Goal: Task Accomplishment & Management: Complete application form

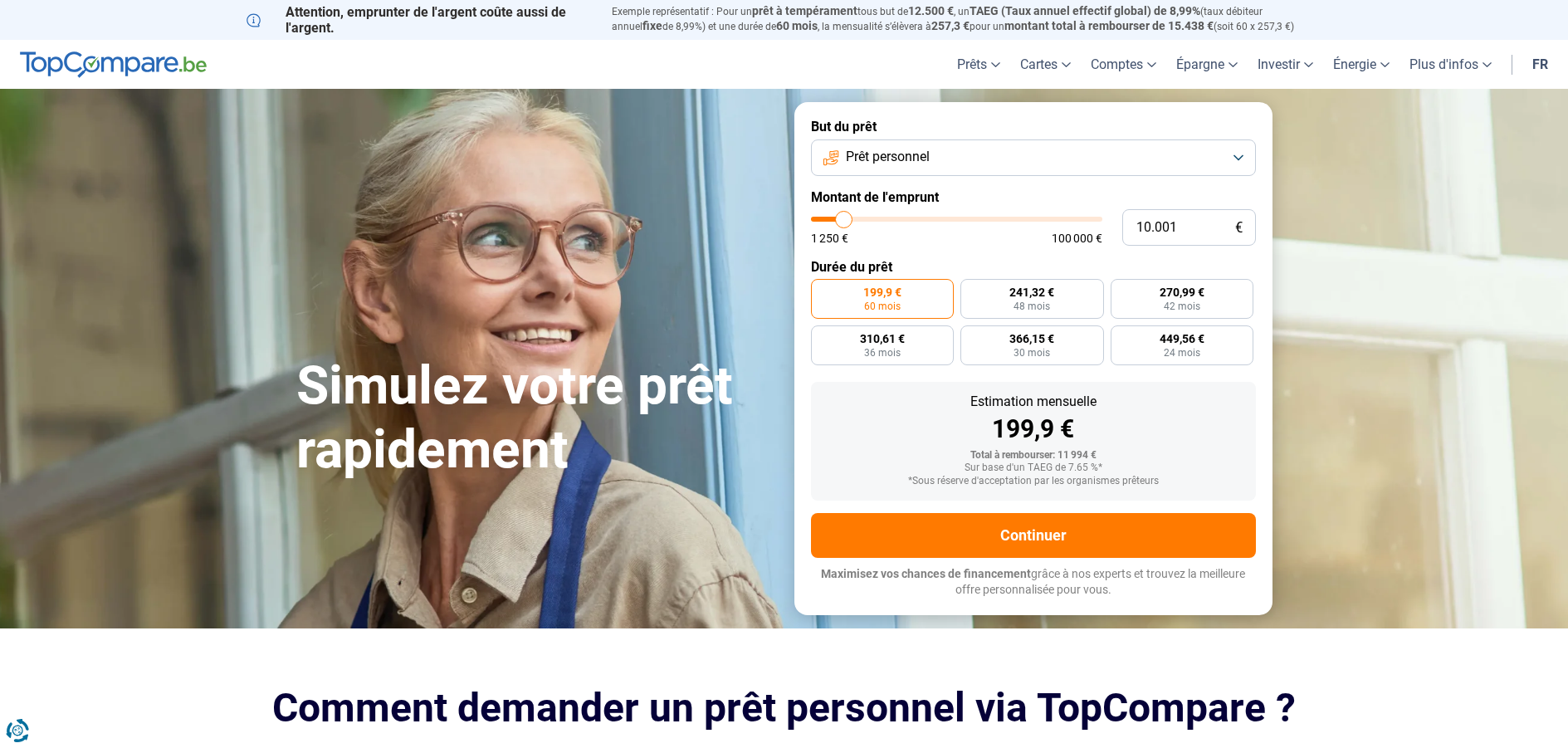
type input "10.250"
type input "10250"
type input "10.500"
type input "10500"
type input "11.000"
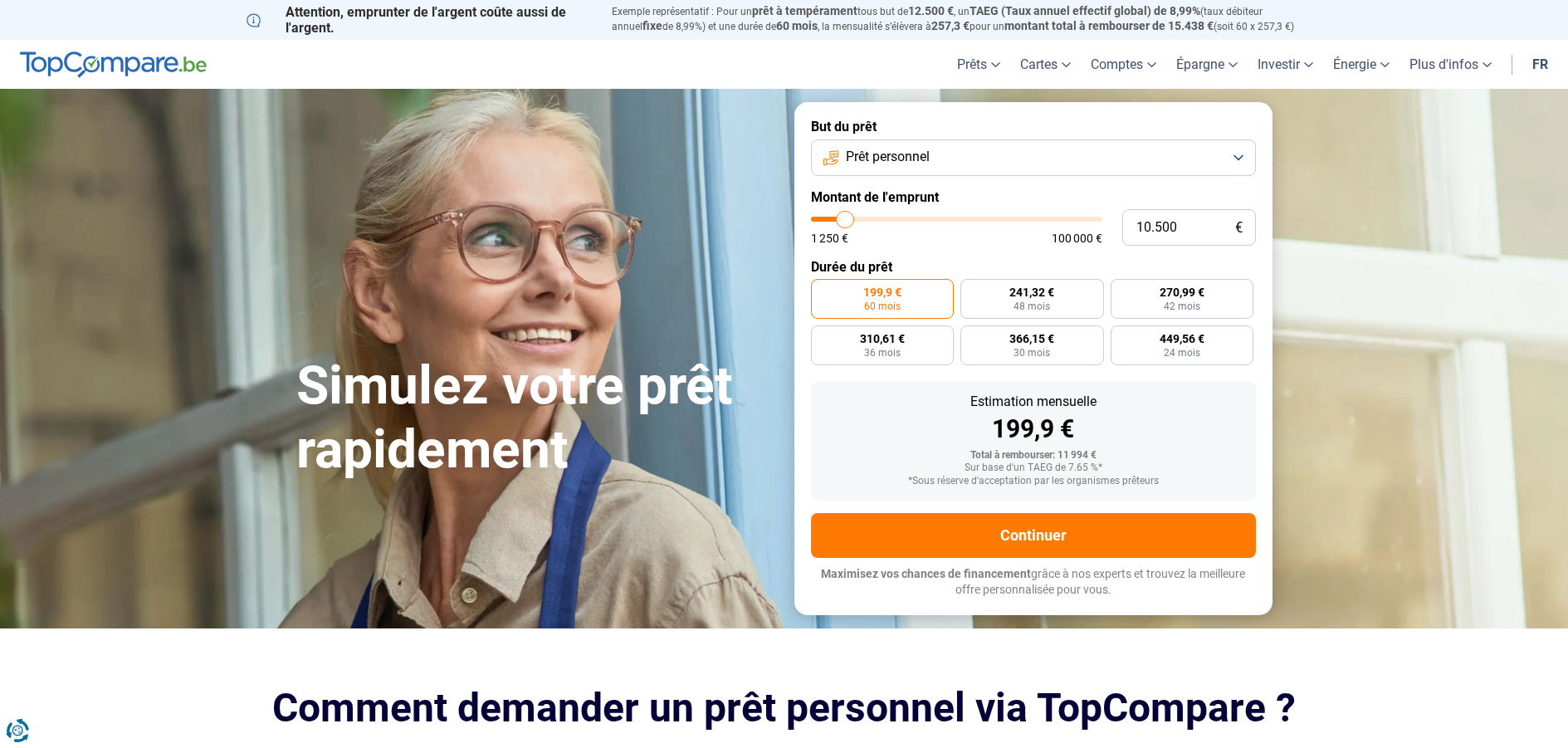
type input "11000"
type input "11.250"
type input "11250"
type input "11.750"
type input "11750"
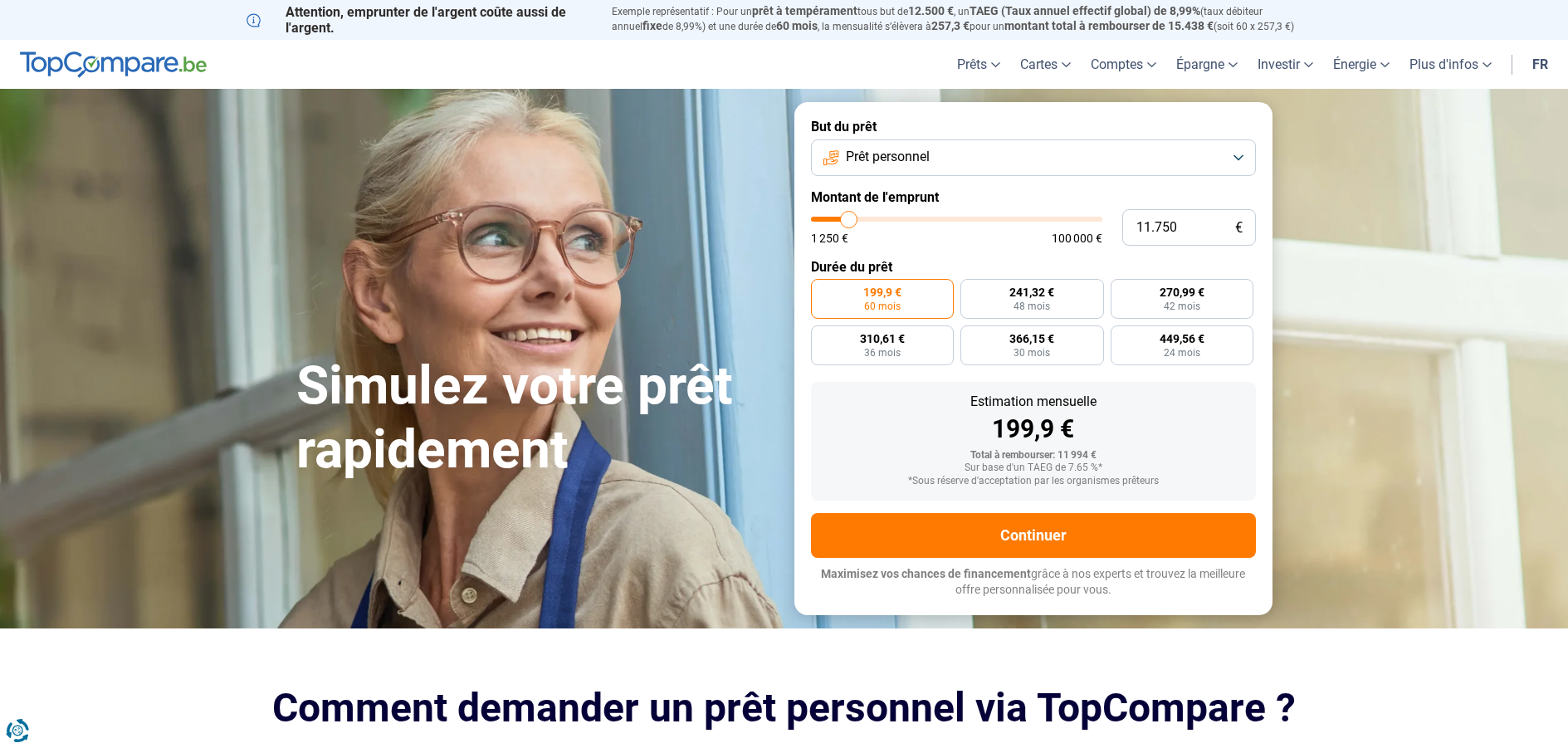
type input "12.500"
type input "12500"
type input "12.750"
type input "12750"
type input "13.000"
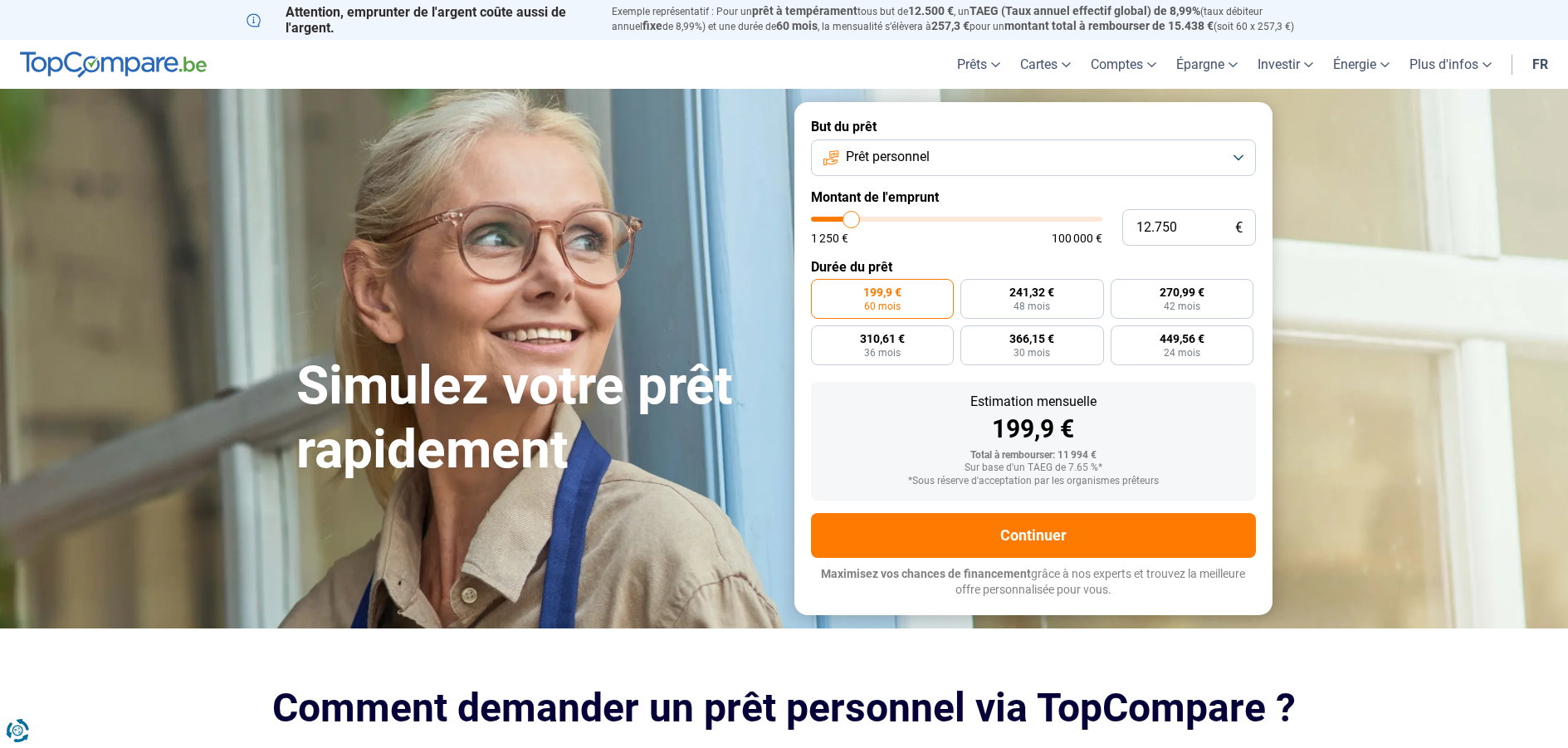
type input "13000"
type input "13.250"
type input "13250"
type input "13.500"
type input "13500"
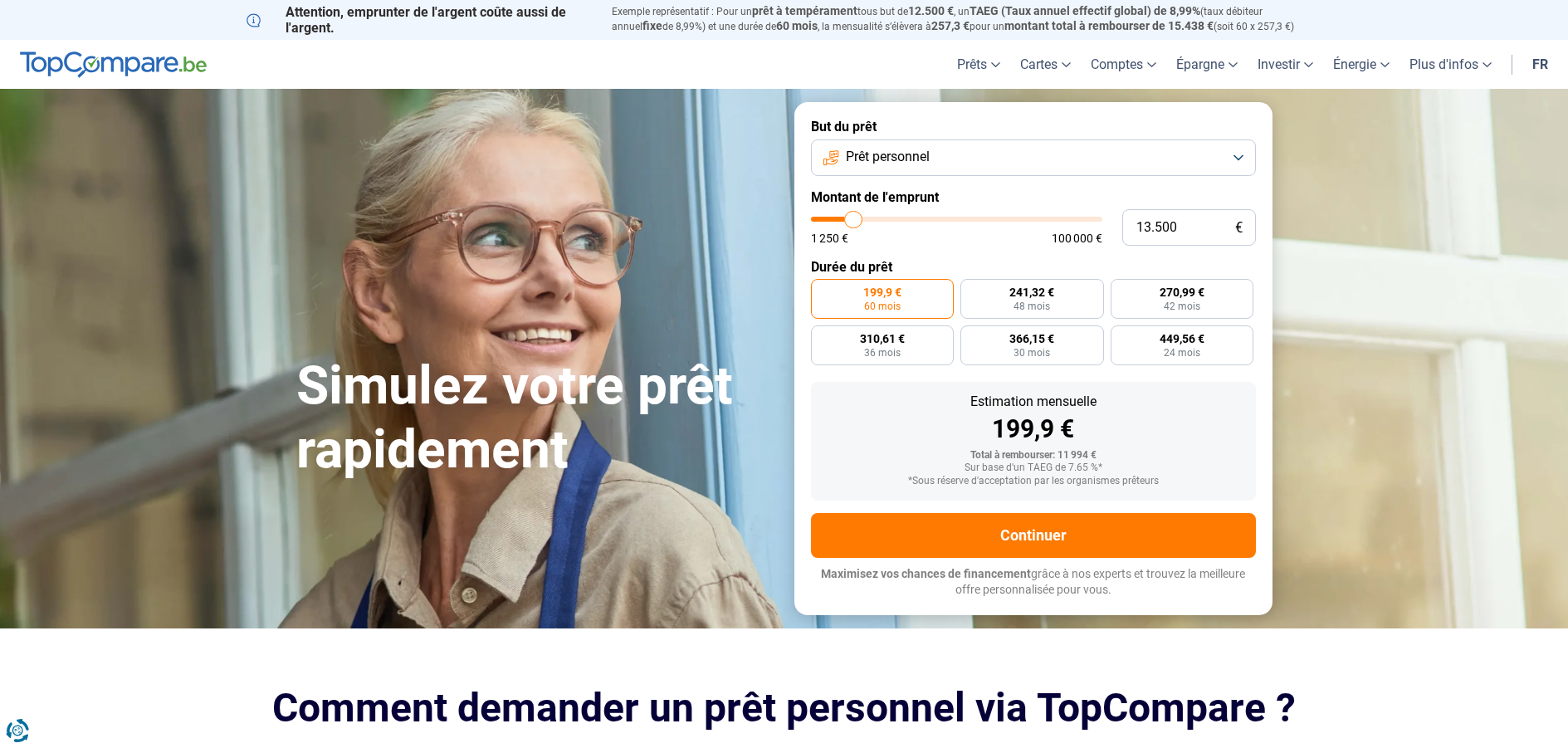
type input "14.000"
type input "14000"
type input "14.250"
type input "14250"
type input "14.500"
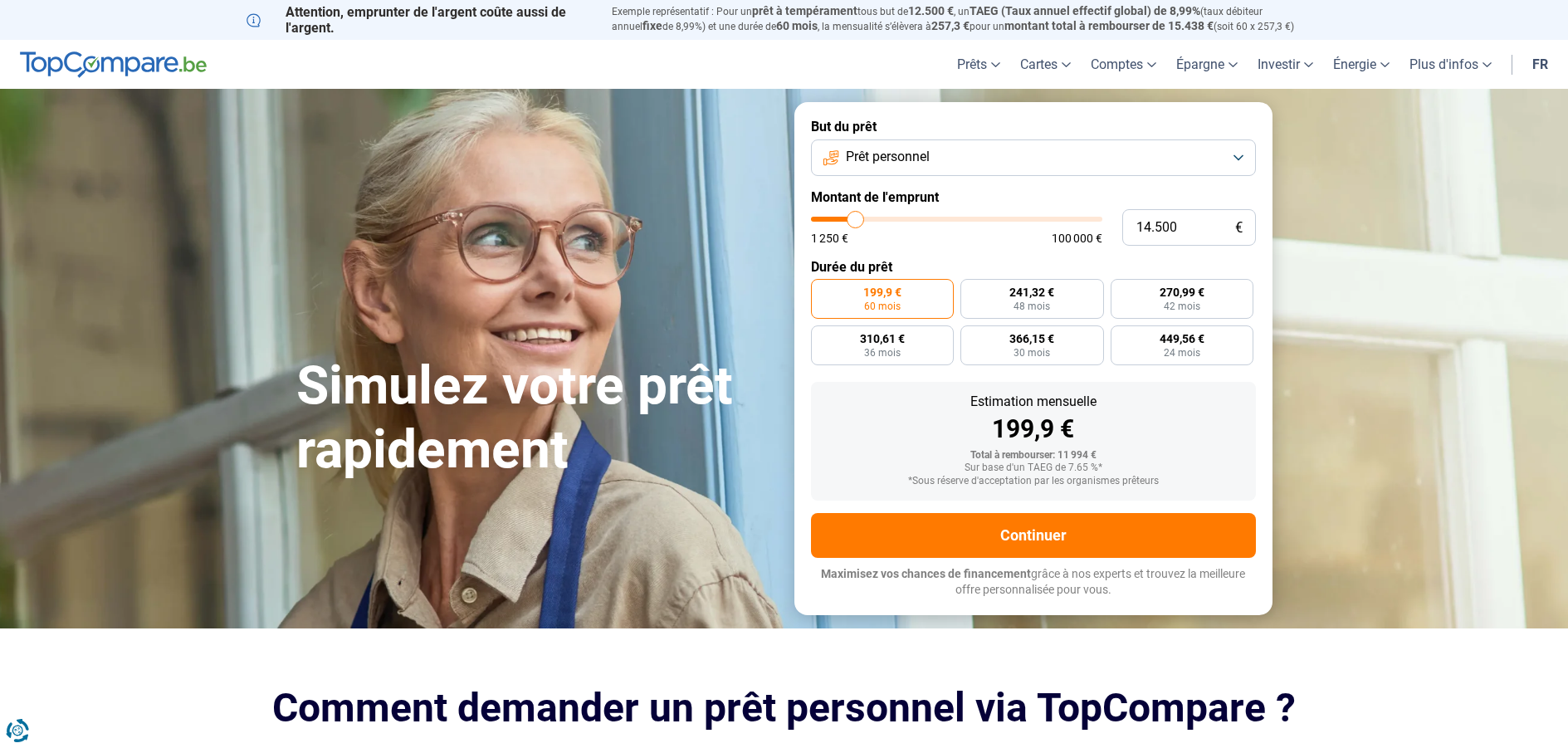
type input "14500"
type input "15.000"
type input "15000"
type input "15.750"
type input "15750"
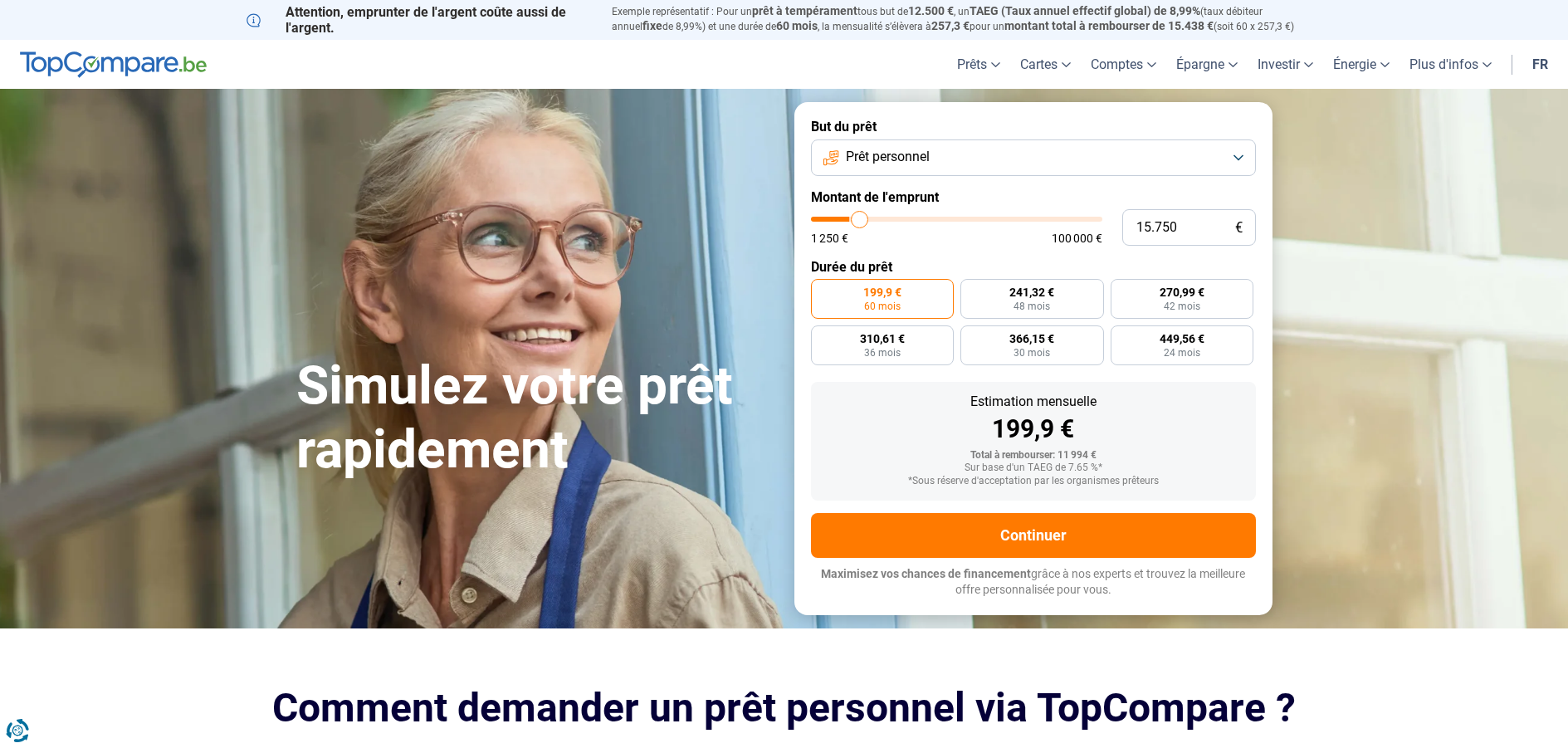
type input "16.000"
type input "16000"
type input "16.250"
type input "16250"
type input "16.500"
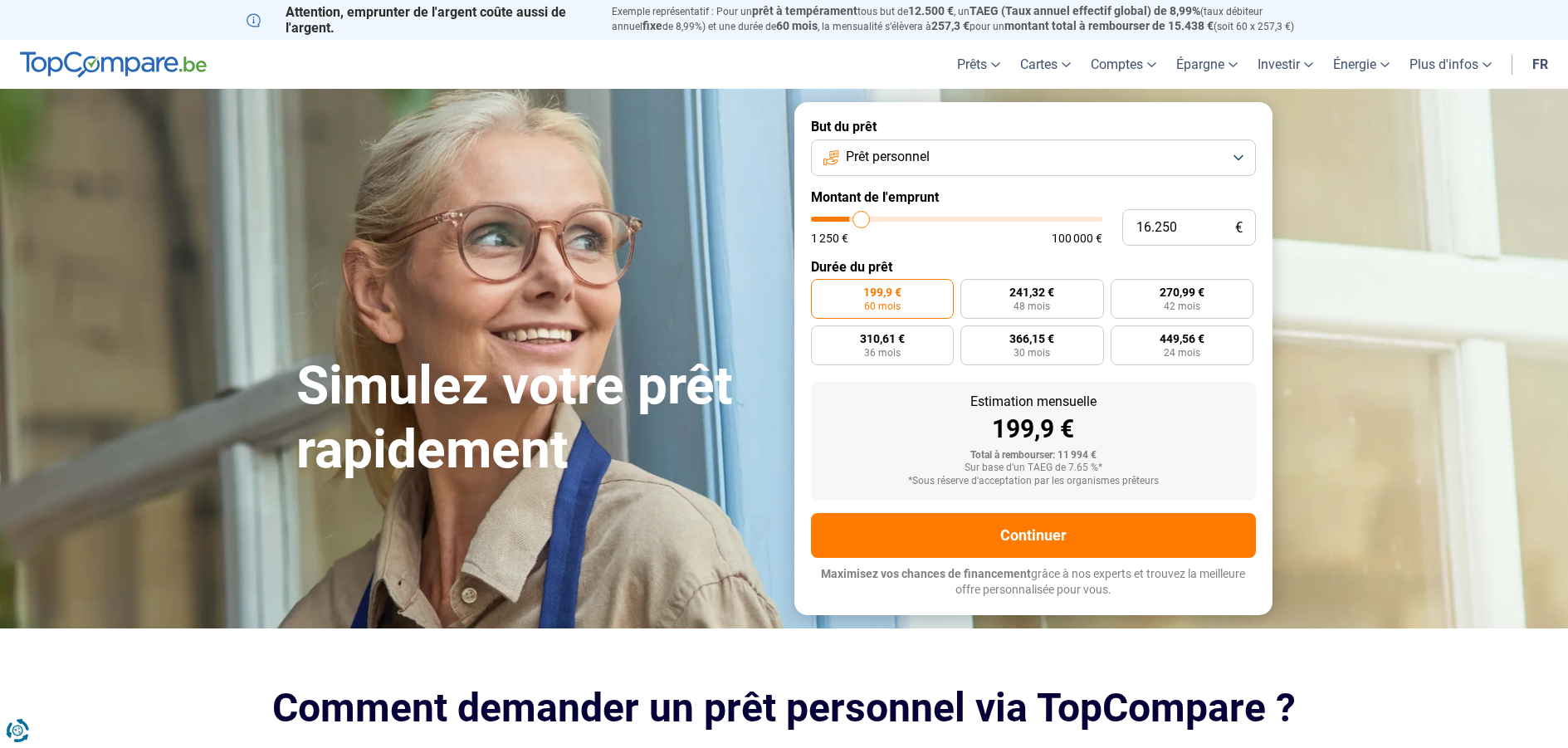
type input "16500"
type input "17.000"
type input "17000"
type input "17.250"
type input "17250"
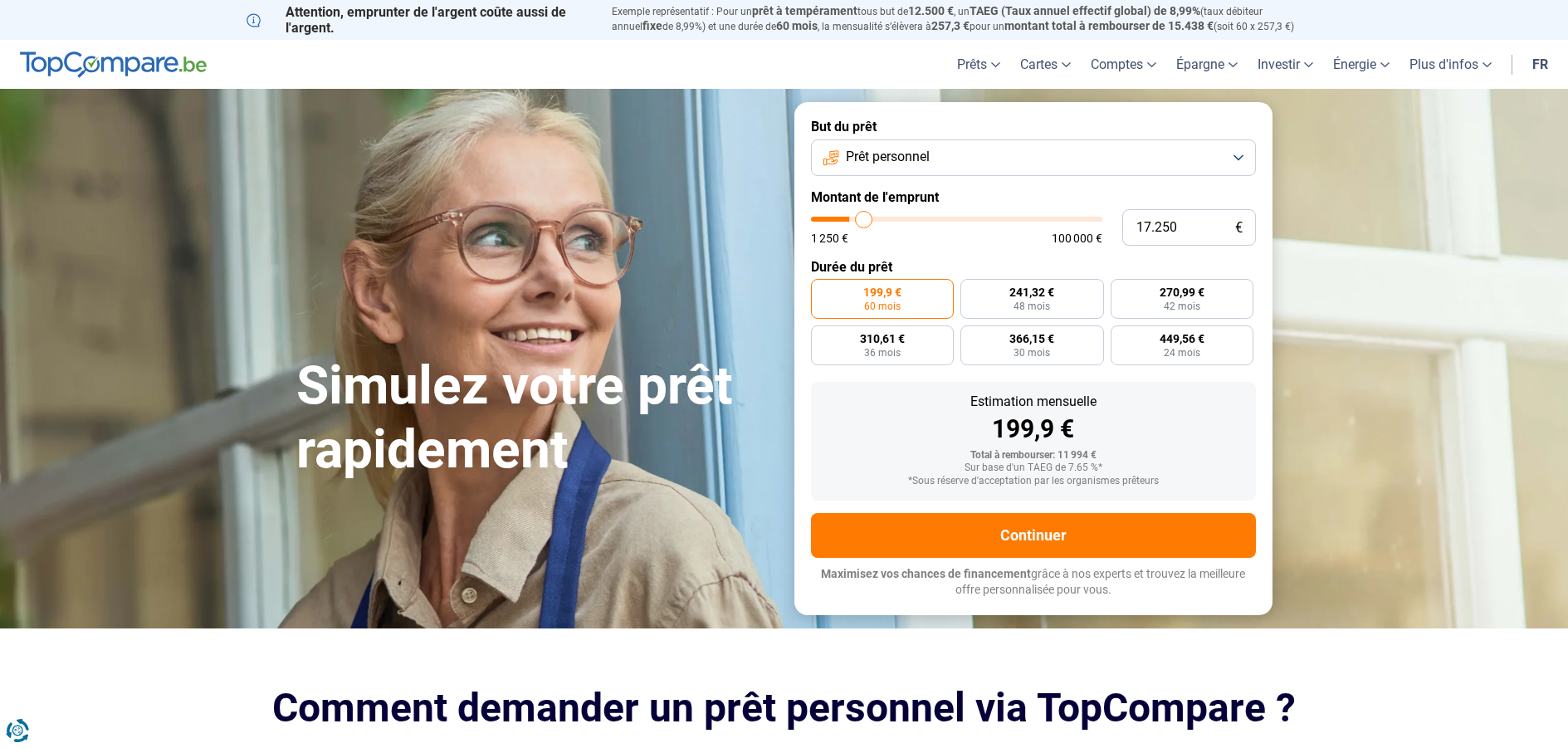
type input "17.500"
type input "17500"
type input "18.500"
type input "18500"
type input "19.000"
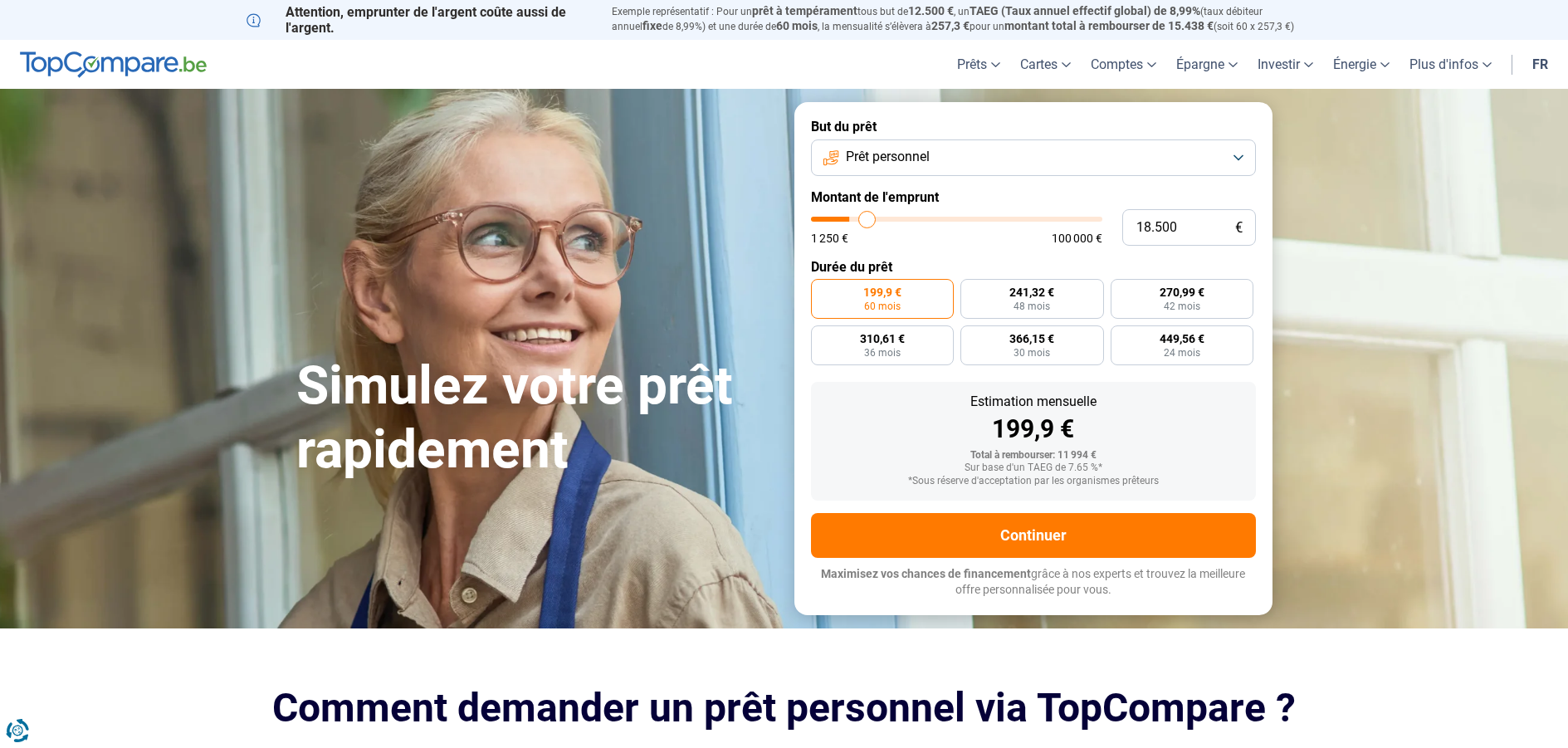
type input "19000"
type input "20.000"
type input "20000"
type input "20.250"
type input "20250"
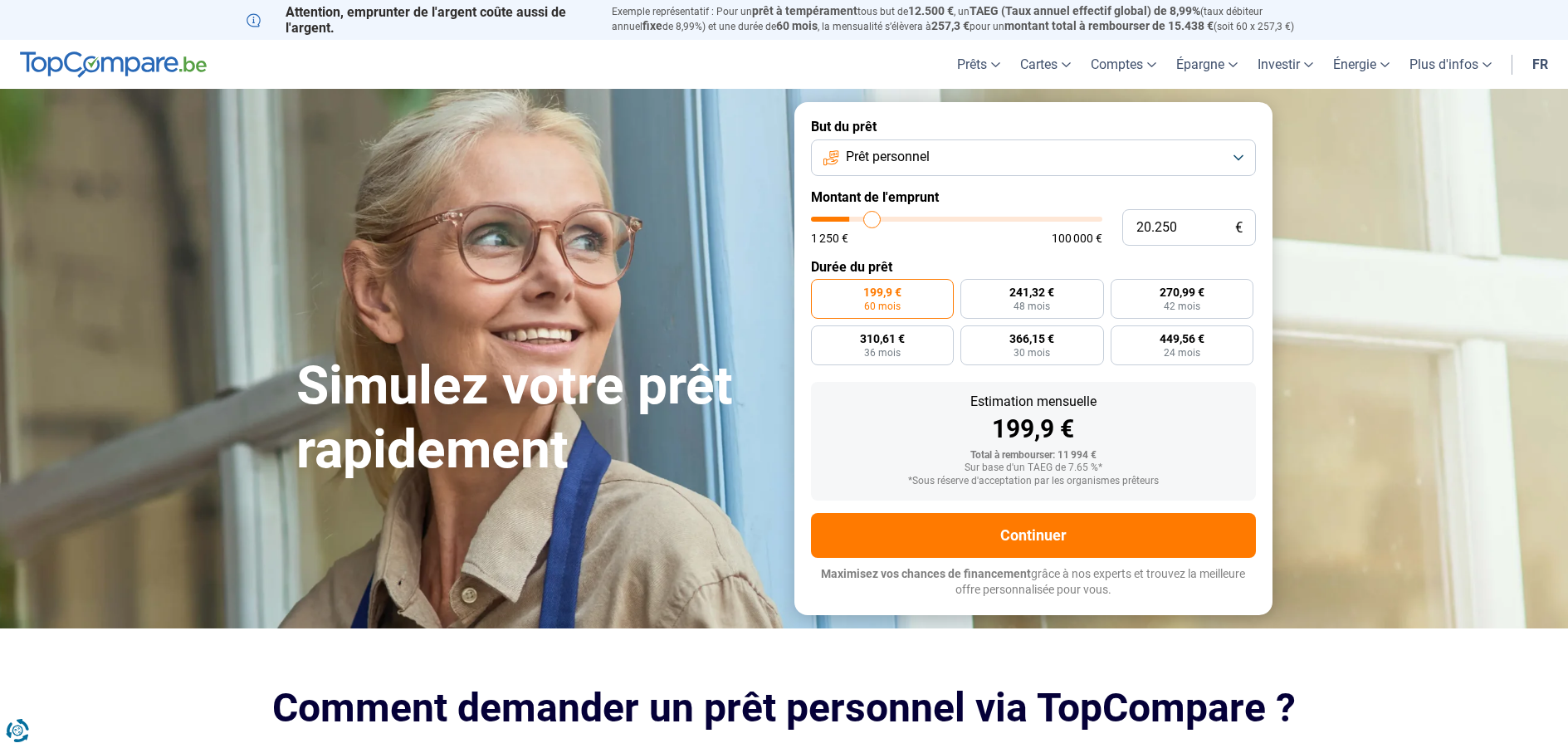
type input "20.500"
type input "20500"
type input "20.750"
type input "20750"
type input "21.250"
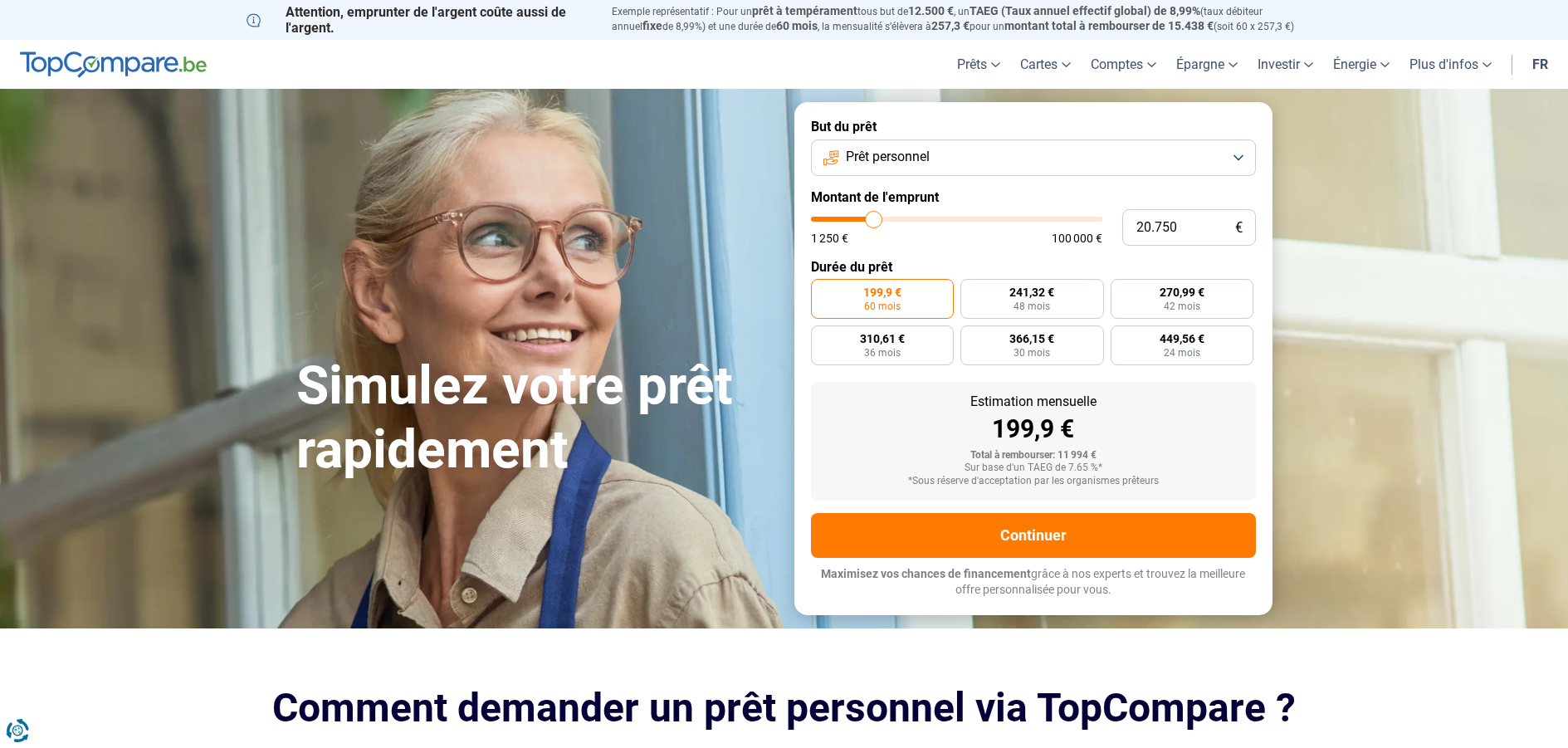
type input "21250"
type input "21.500"
type input "21500"
type input "21.750"
type input "21750"
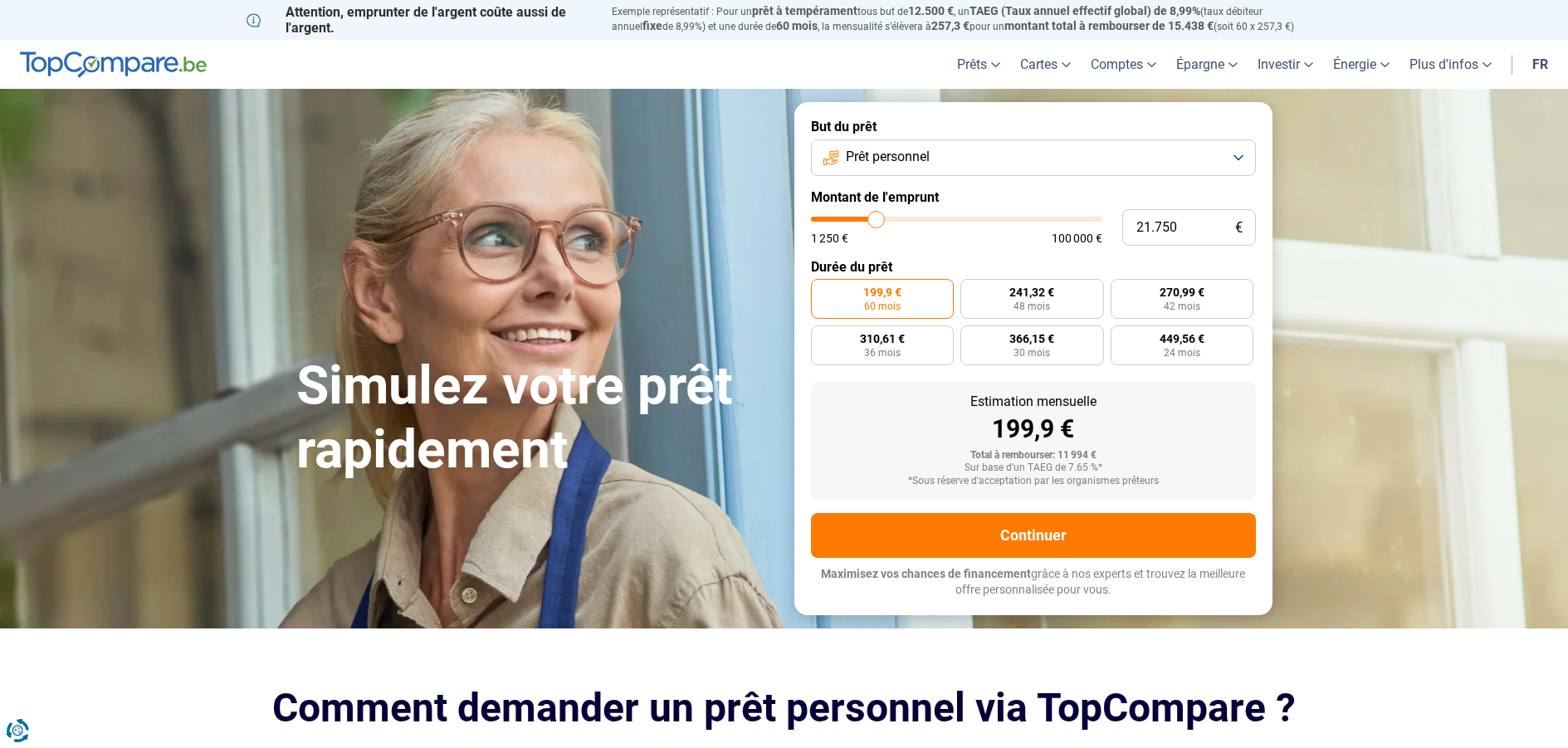
type input "22.000"
type input "22000"
type input "22.250"
type input "22250"
type input "22.750"
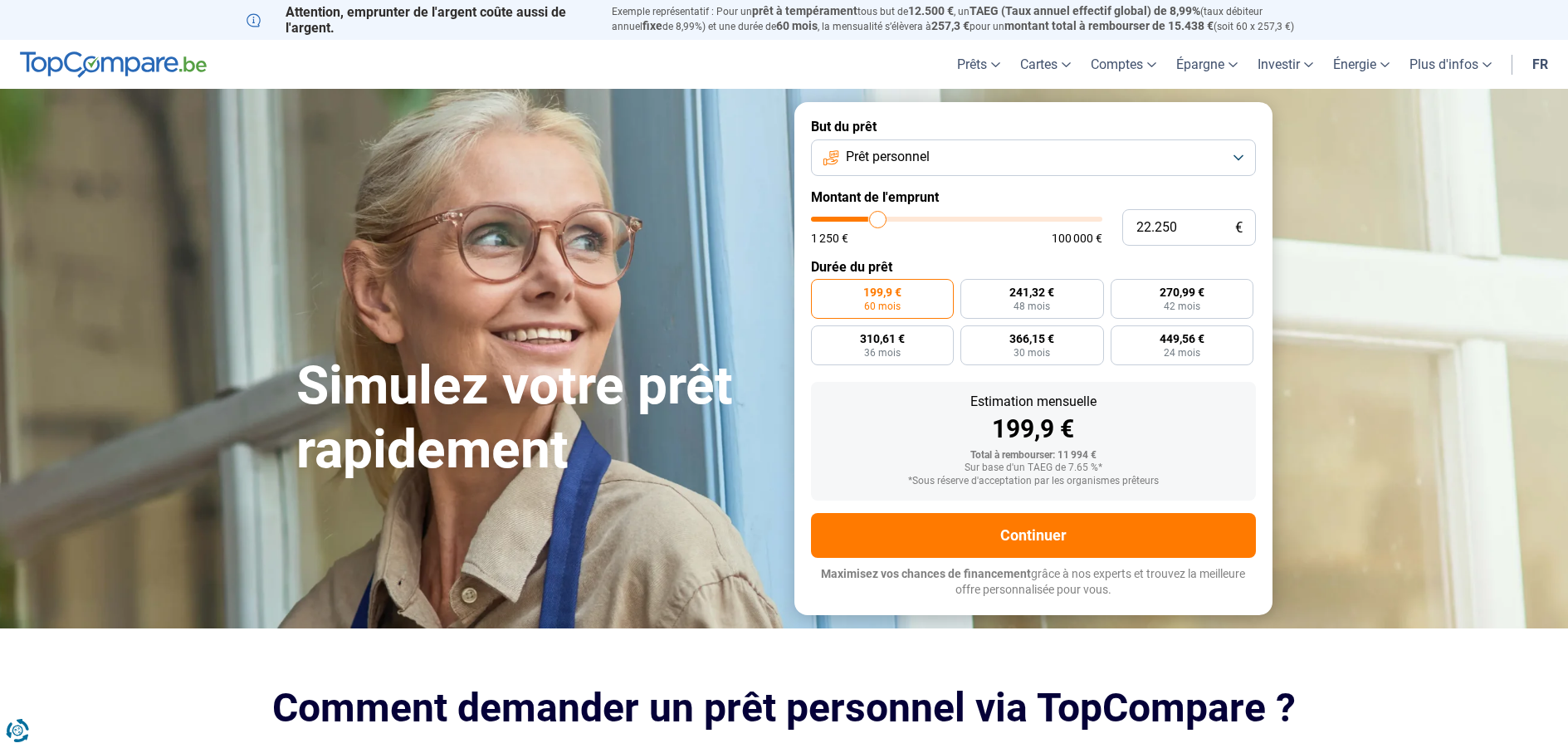
type input "22750"
type input "23.000"
type input "23000"
type input "23.250"
type input "23250"
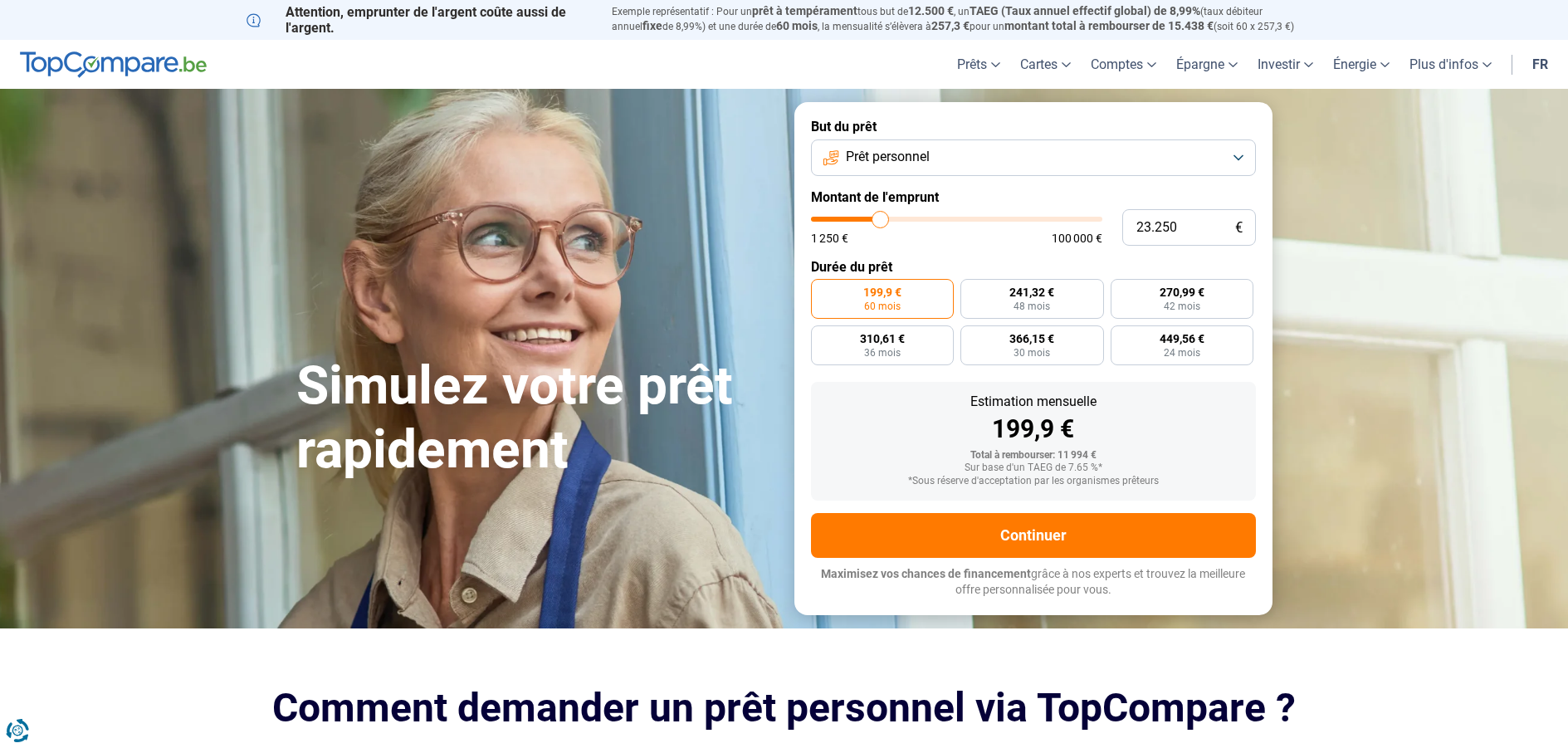
type input "23.750"
type input "23750"
type input "24.250"
type input "24250"
type input "24.500"
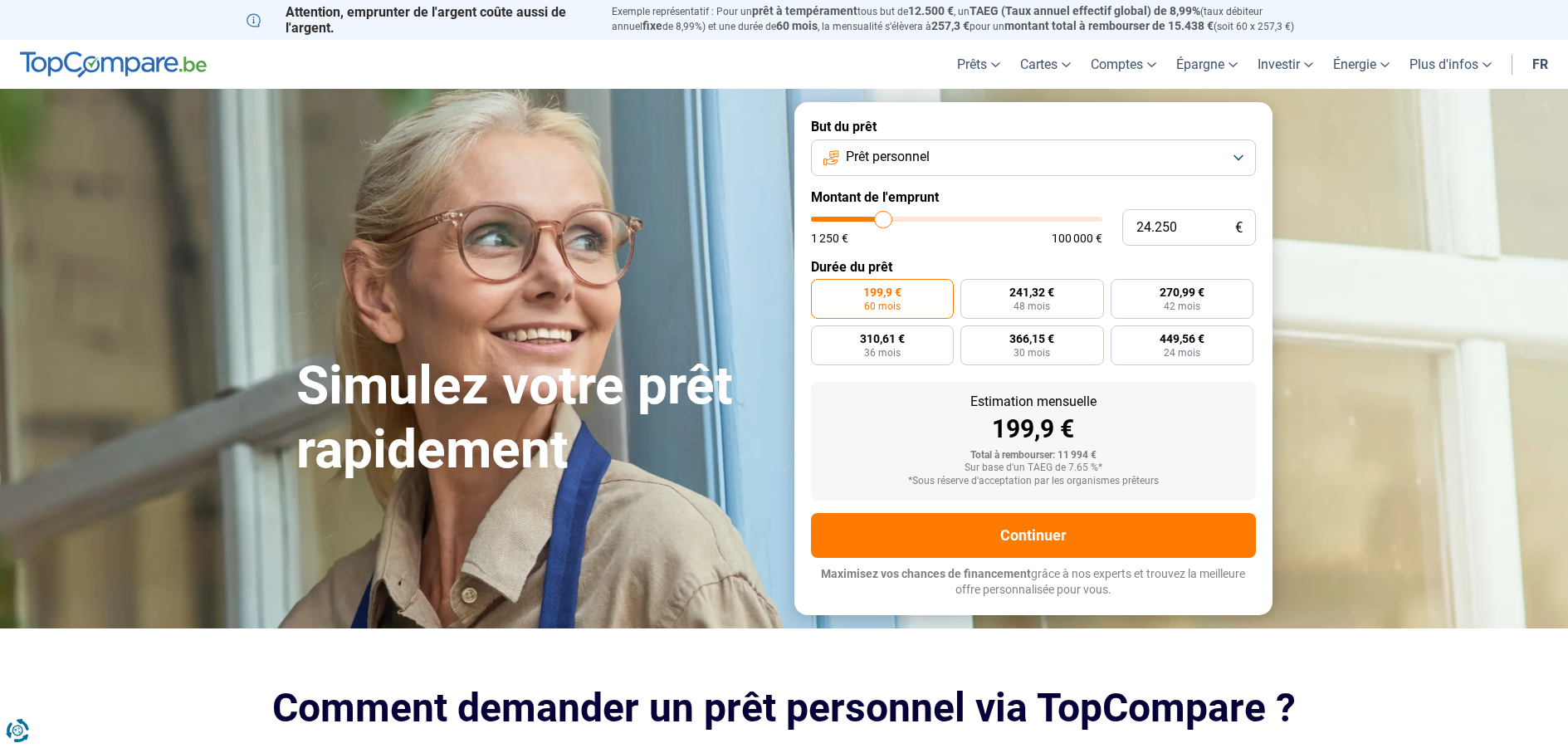
type input "24500"
type input "25.000"
type input "25000"
type input "25.250"
type input "25250"
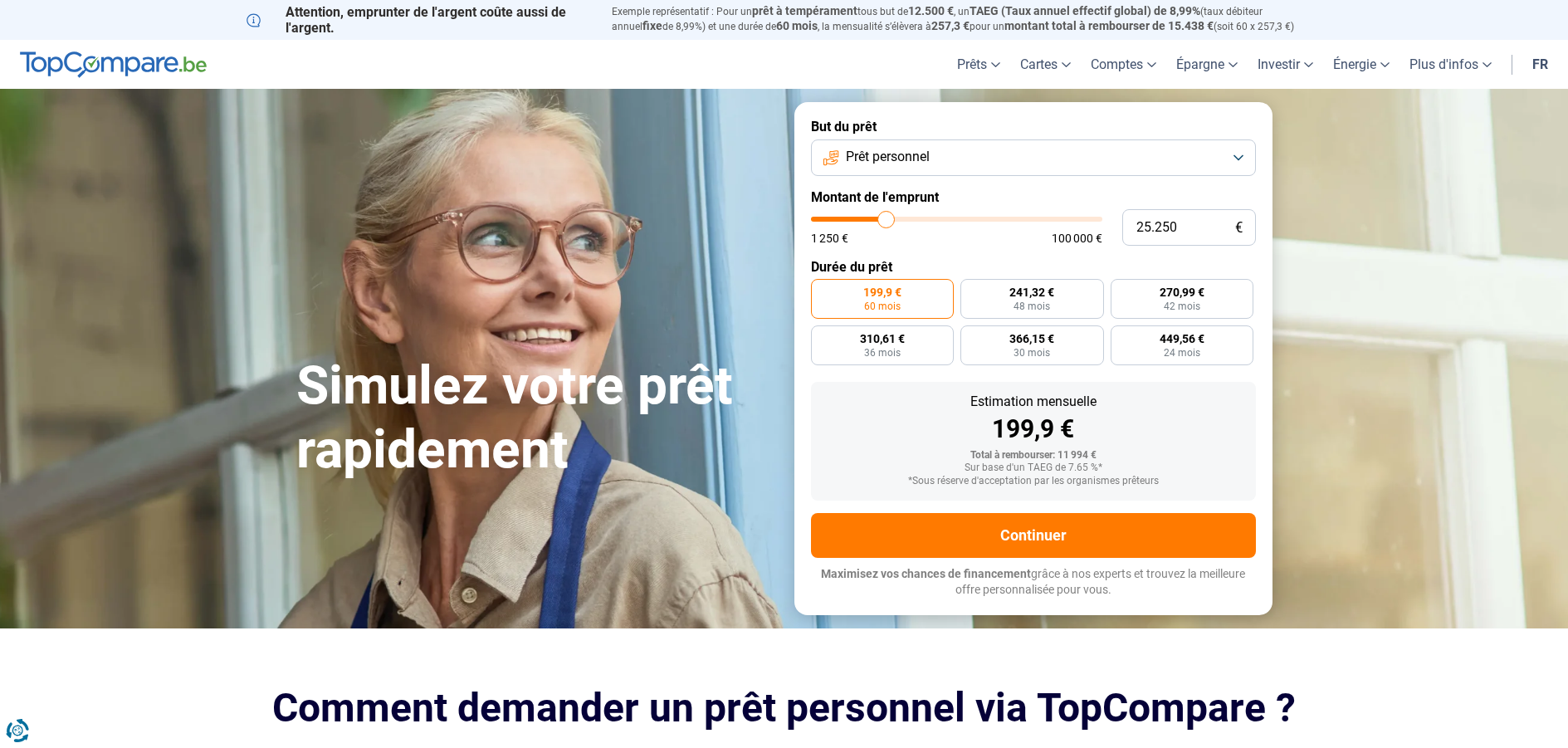
type input "25.750"
type input "25750"
type input "25.250"
type input "25250"
type input "24.750"
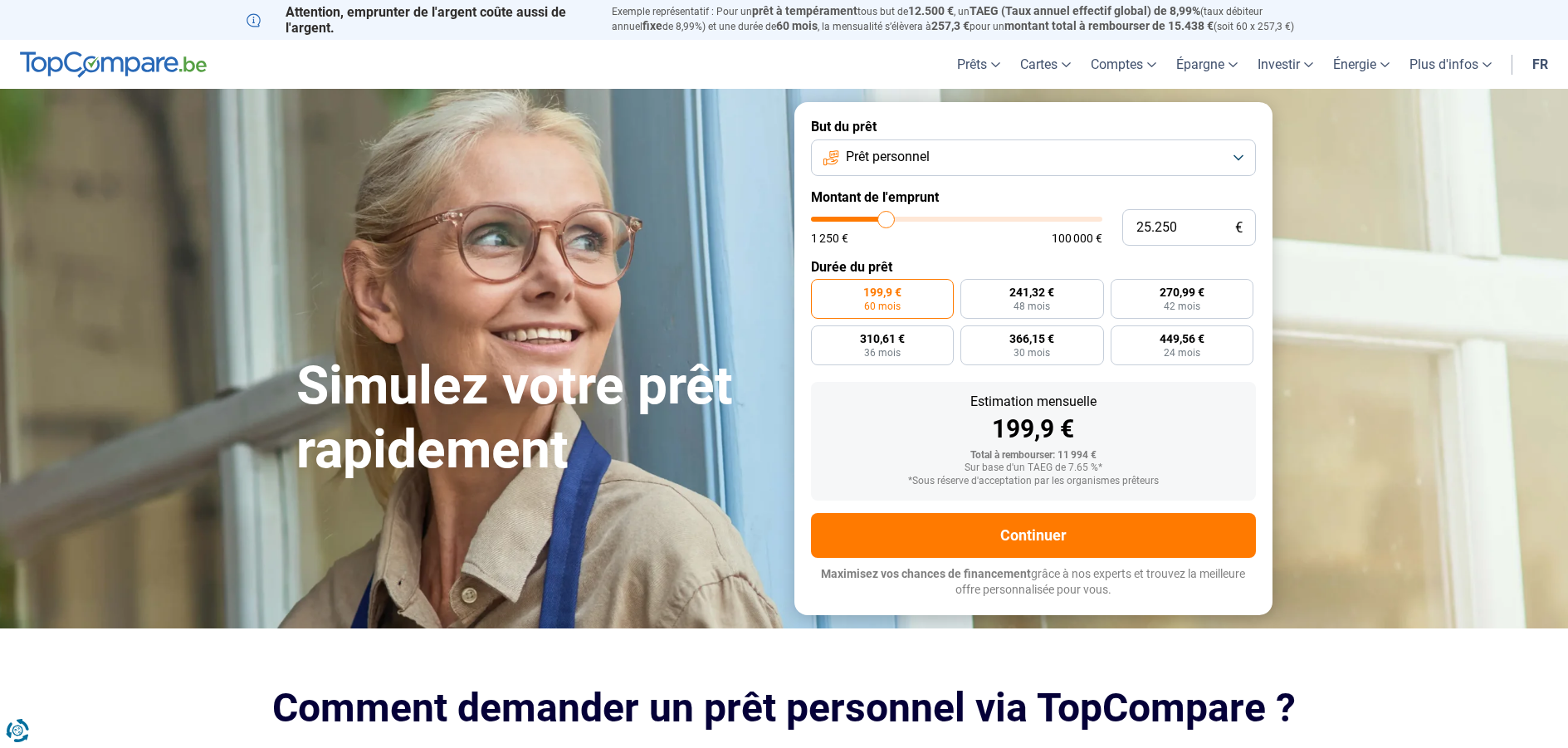
type input "24750"
type input "24.500"
type input "24500"
type input "24.250"
type input "24250"
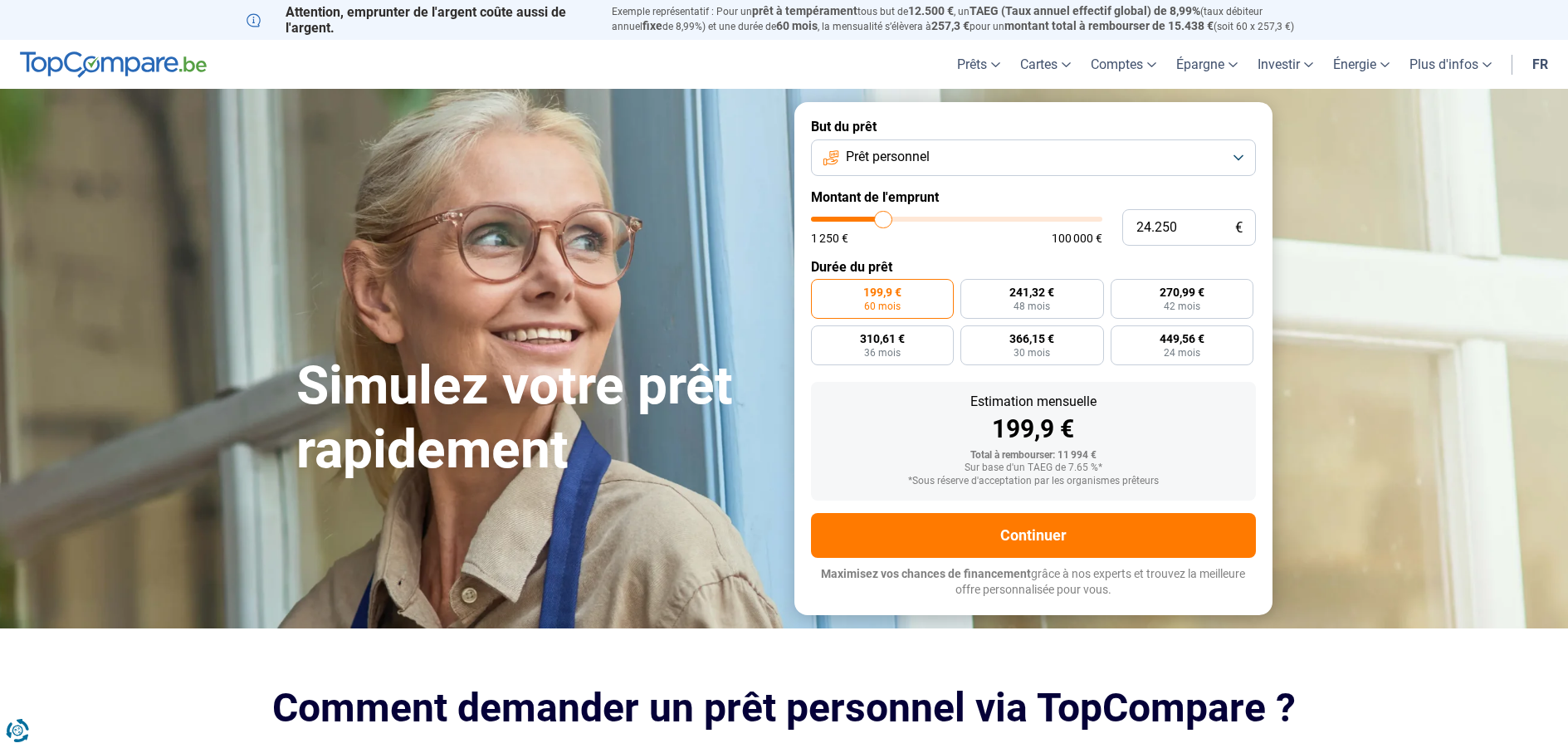
type input "23.750"
type input "23750"
type input "23.500"
type input "23500"
type input "23.250"
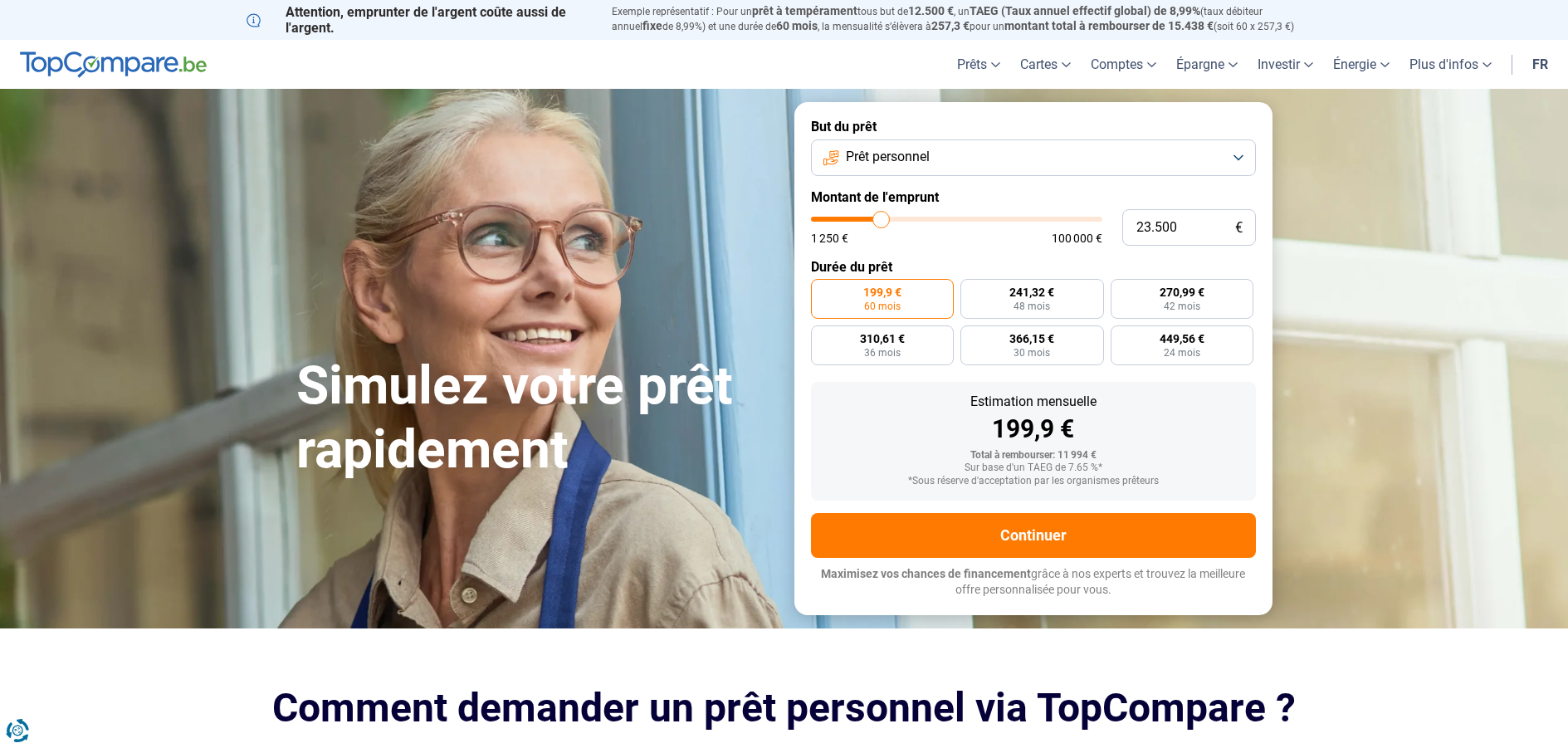
type input "23250"
type input "23.000"
type input "23000"
type input "22.250"
type input "22250"
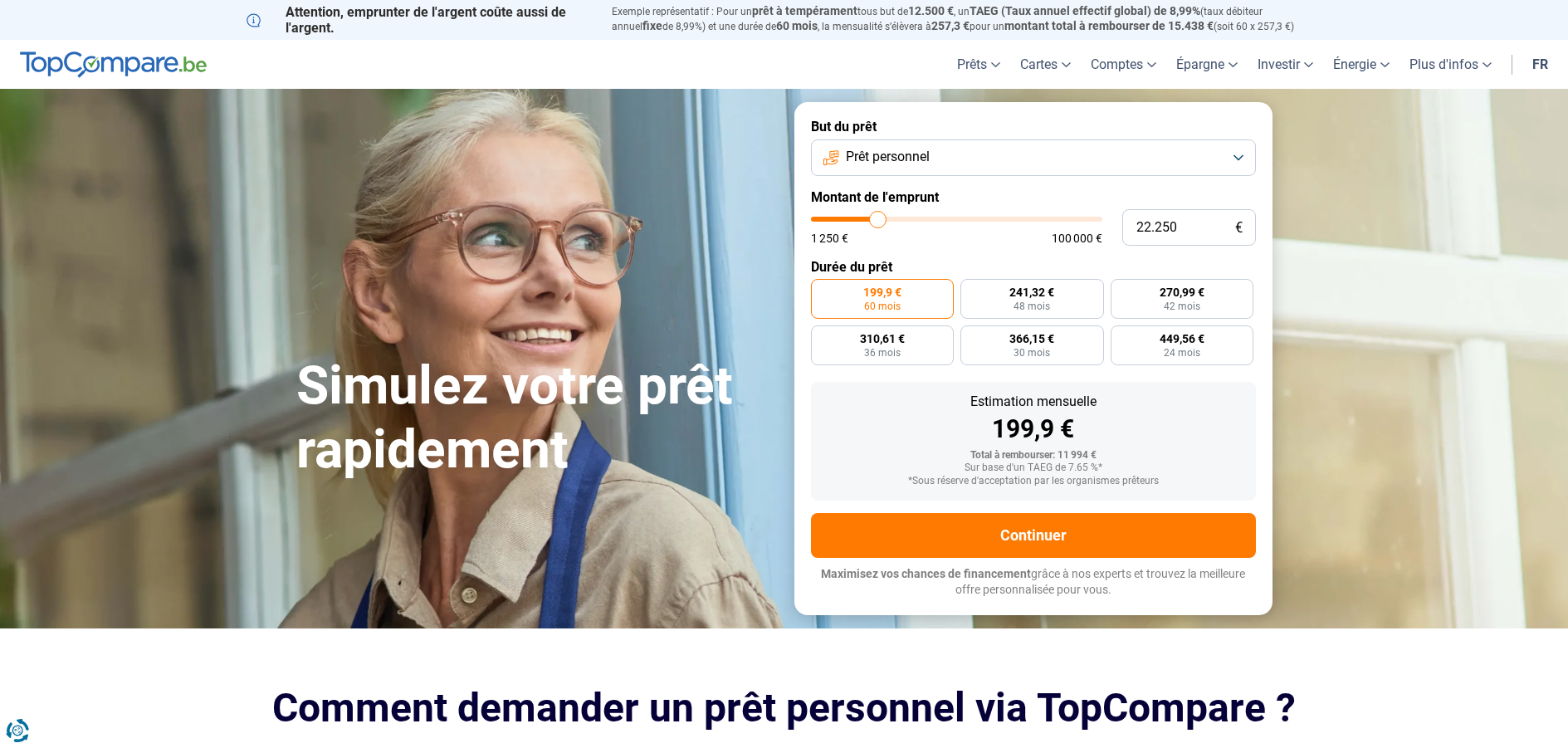
type input "22.000"
type input "22000"
type input "21.750"
type input "21750"
type input "21.250"
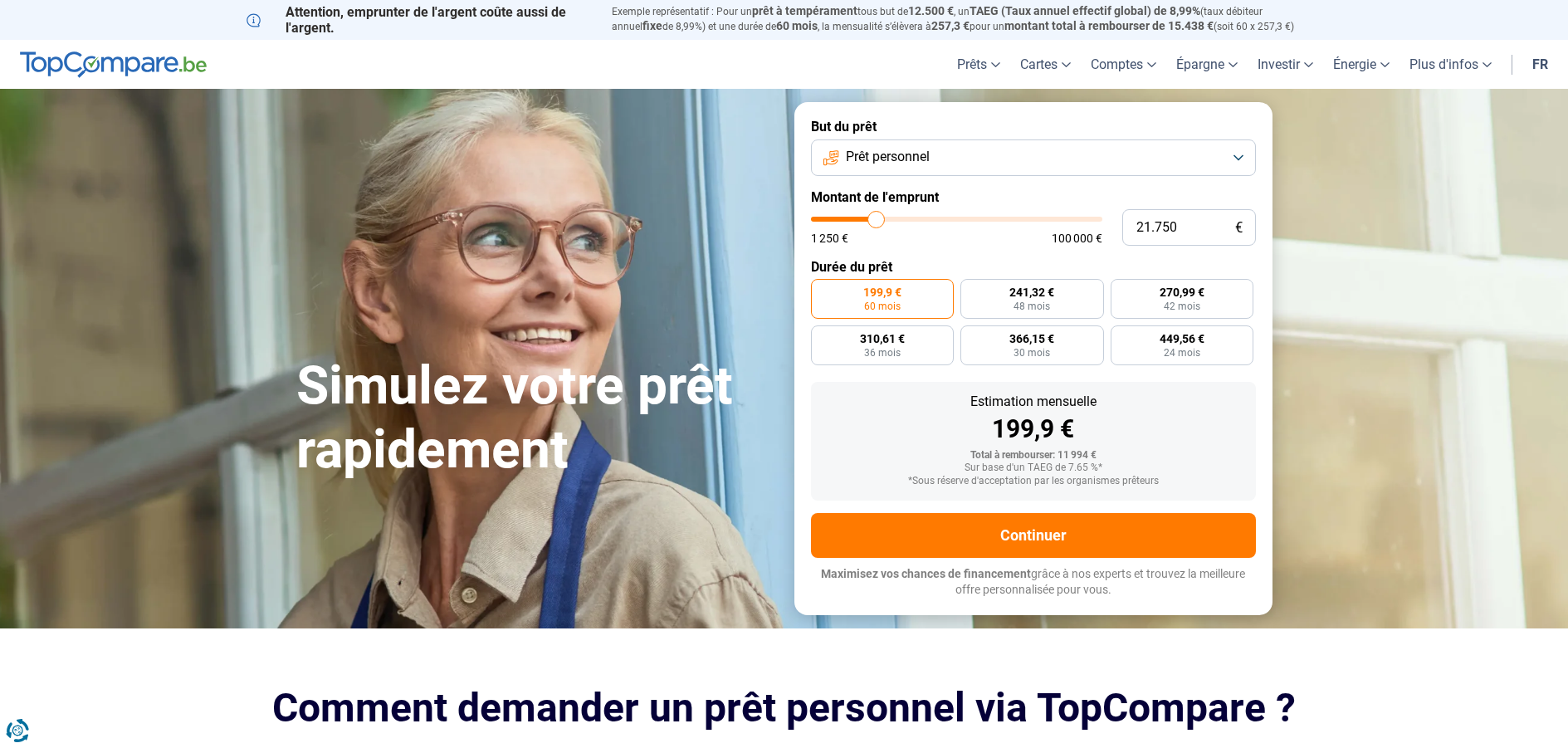
type input "21250"
type input "20.750"
type input "20750"
type input "20.500"
type input "20500"
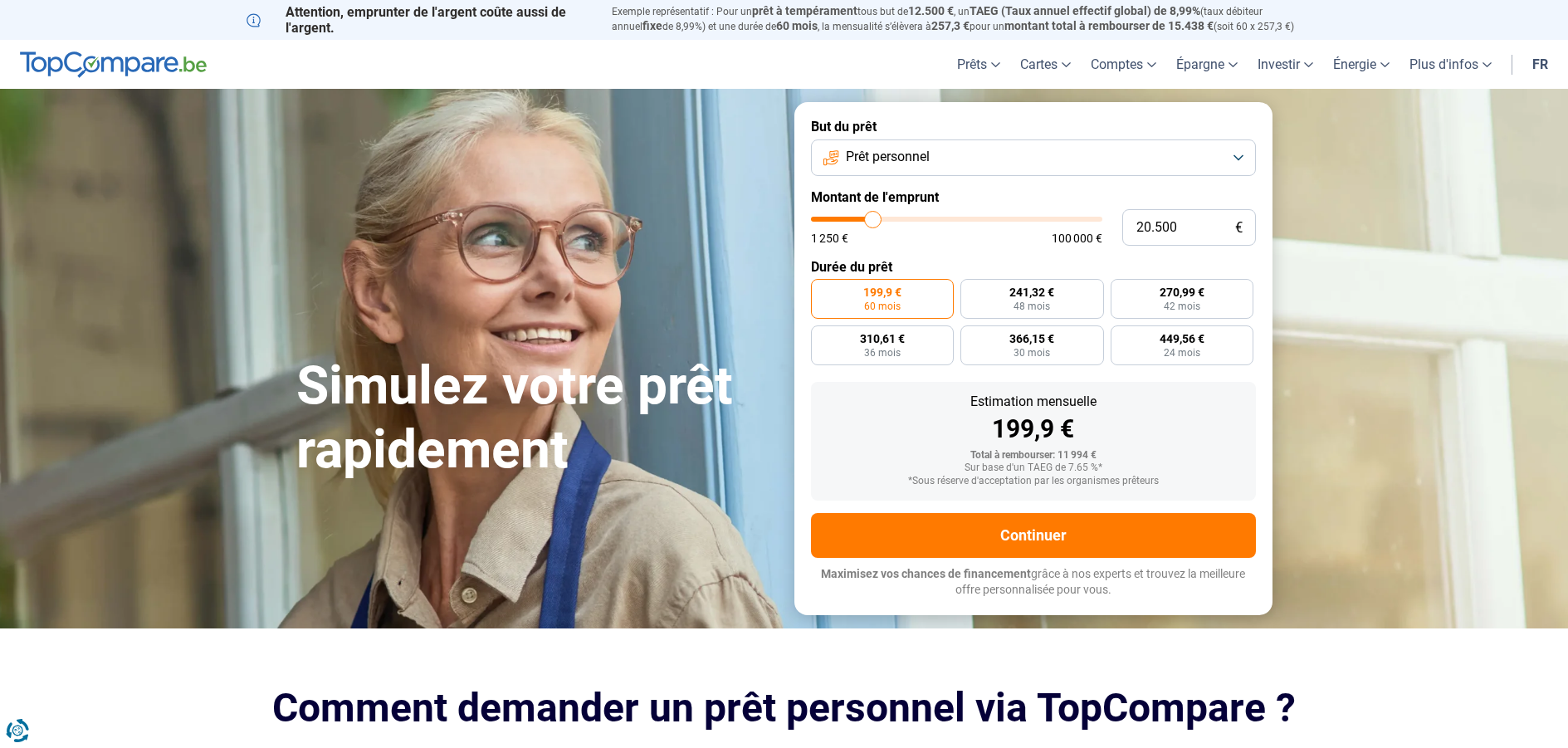
type input "20.250"
type input "20250"
type input "20.000"
type input "20000"
type input "19.750"
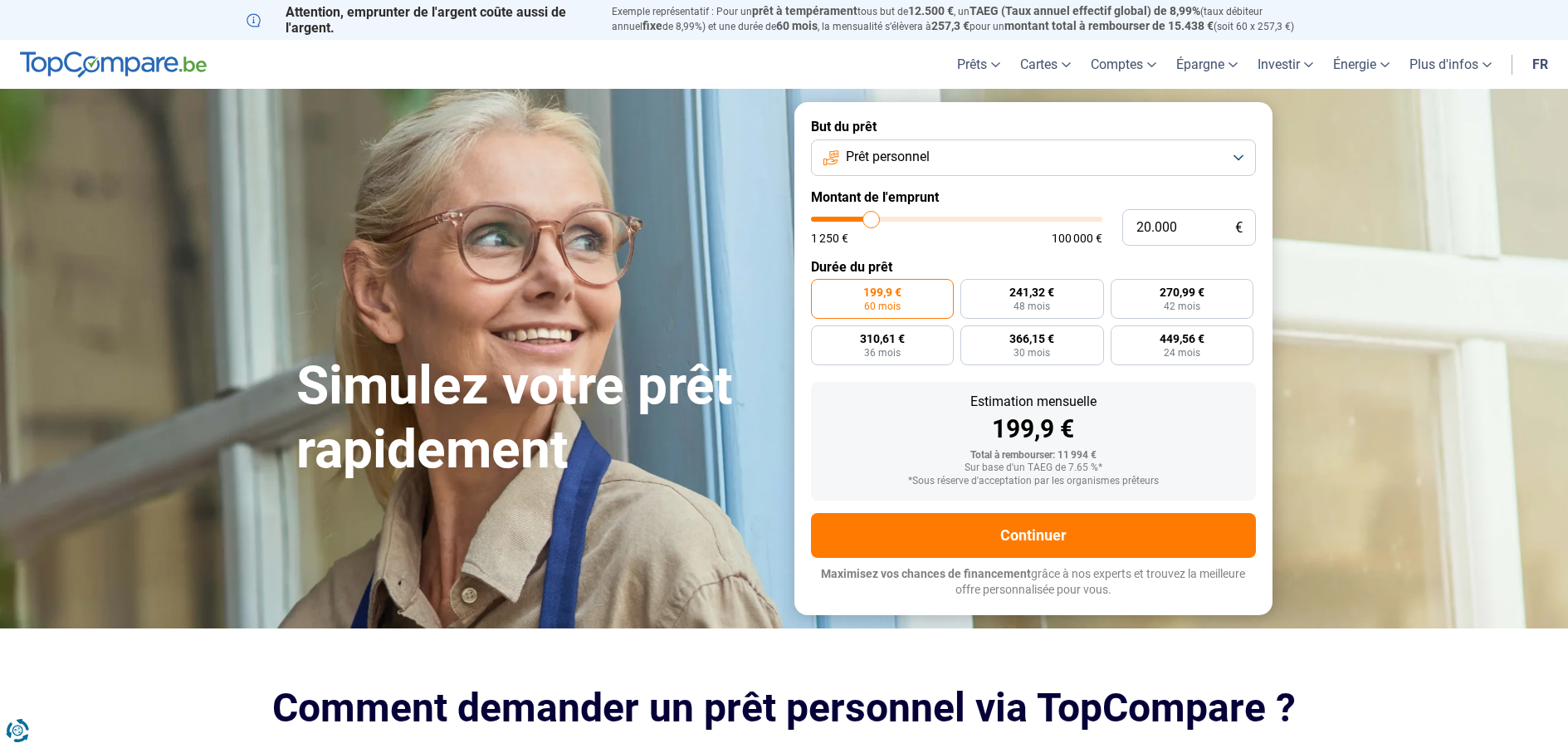
type input "19750"
type input "19.250"
type input "19250"
type input "19.000"
type input "19000"
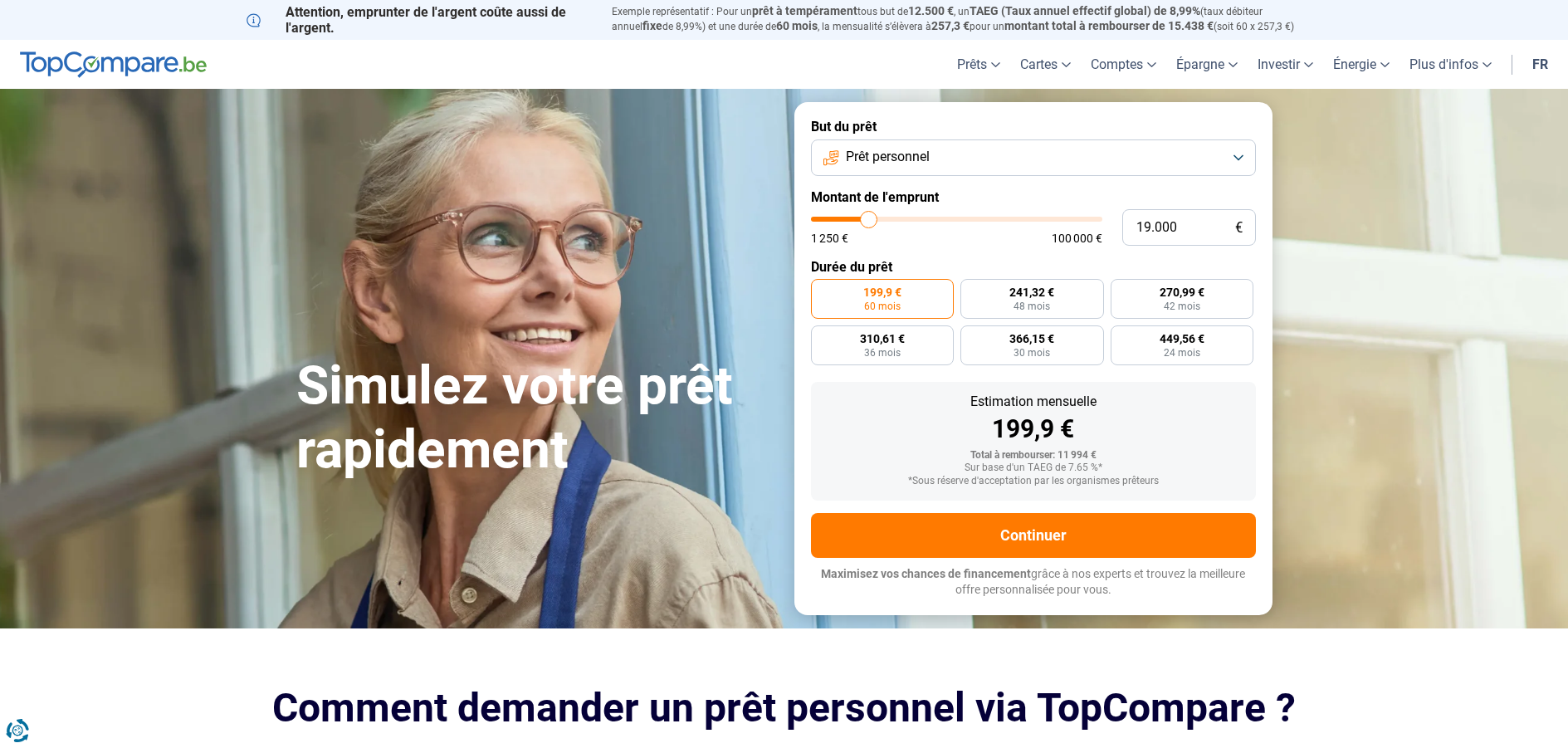
type input "18.750"
type input "18750"
type input "18.500"
type input "18500"
type input "18.000"
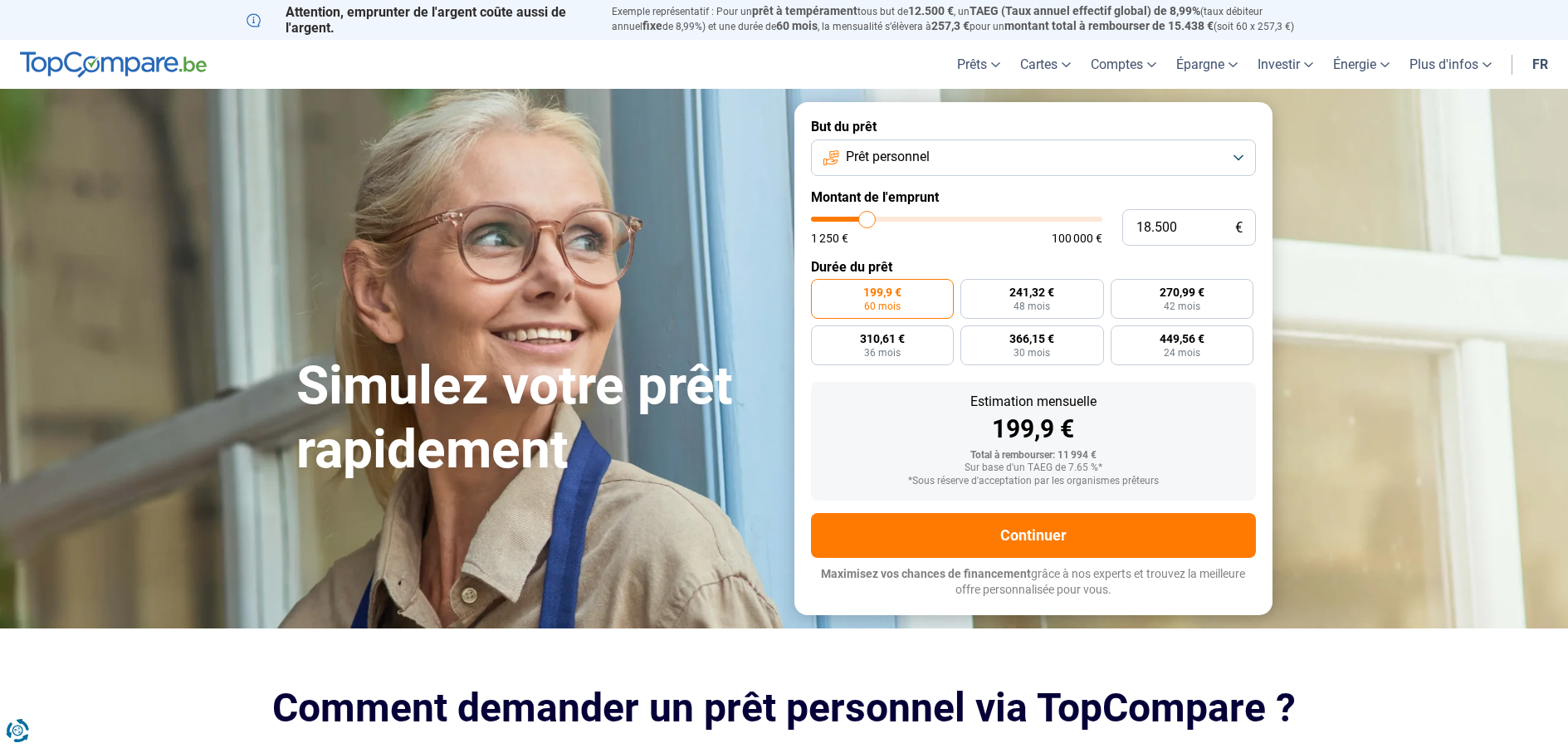
type input "18000"
type input "17.750"
type input "17750"
type input "17.500"
type input "17500"
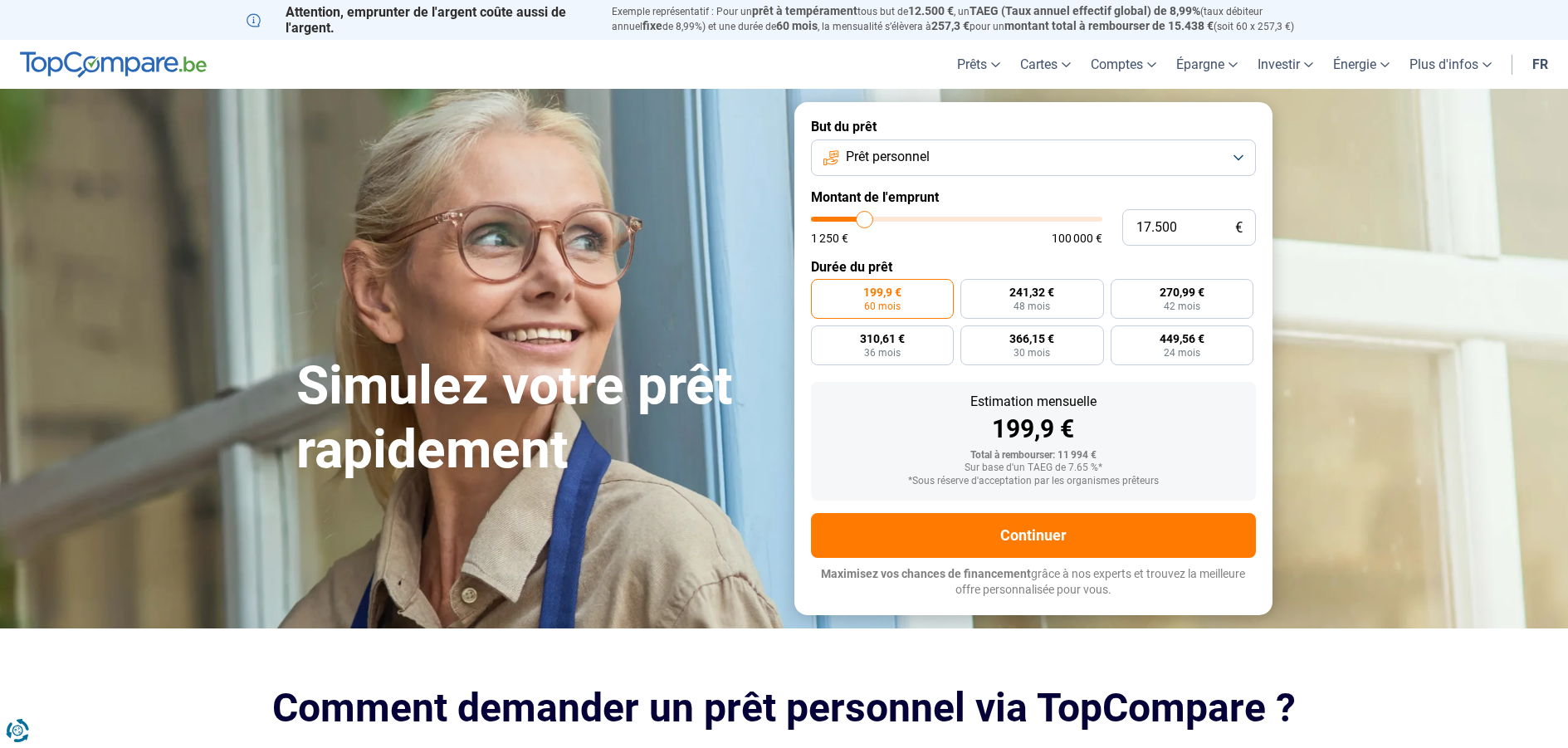
type input "17.250"
type input "17250"
type input "17.000"
type input "17000"
type input "16.500"
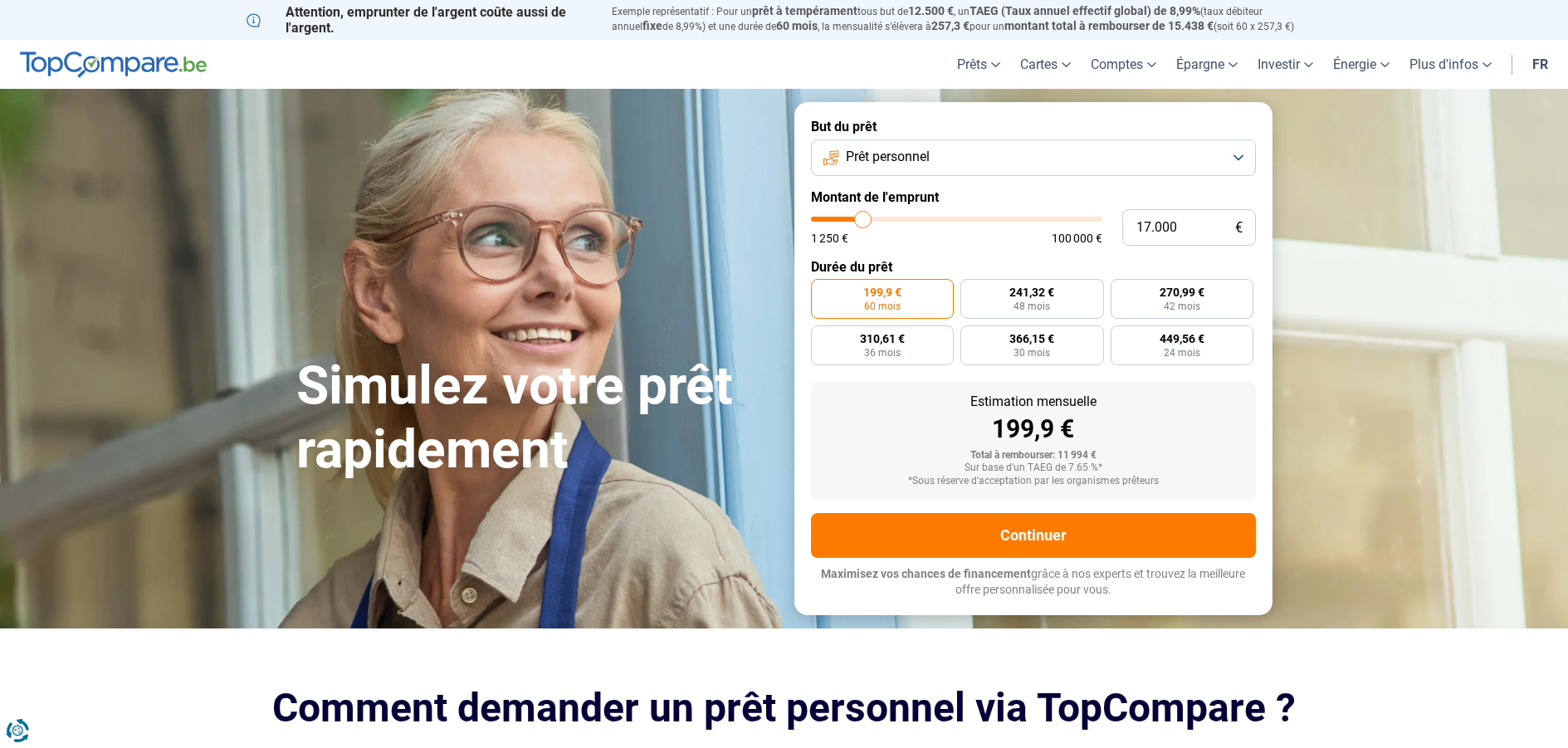
type input "16500"
type input "16.250"
type input "16250"
type input "16.000"
type input "16000"
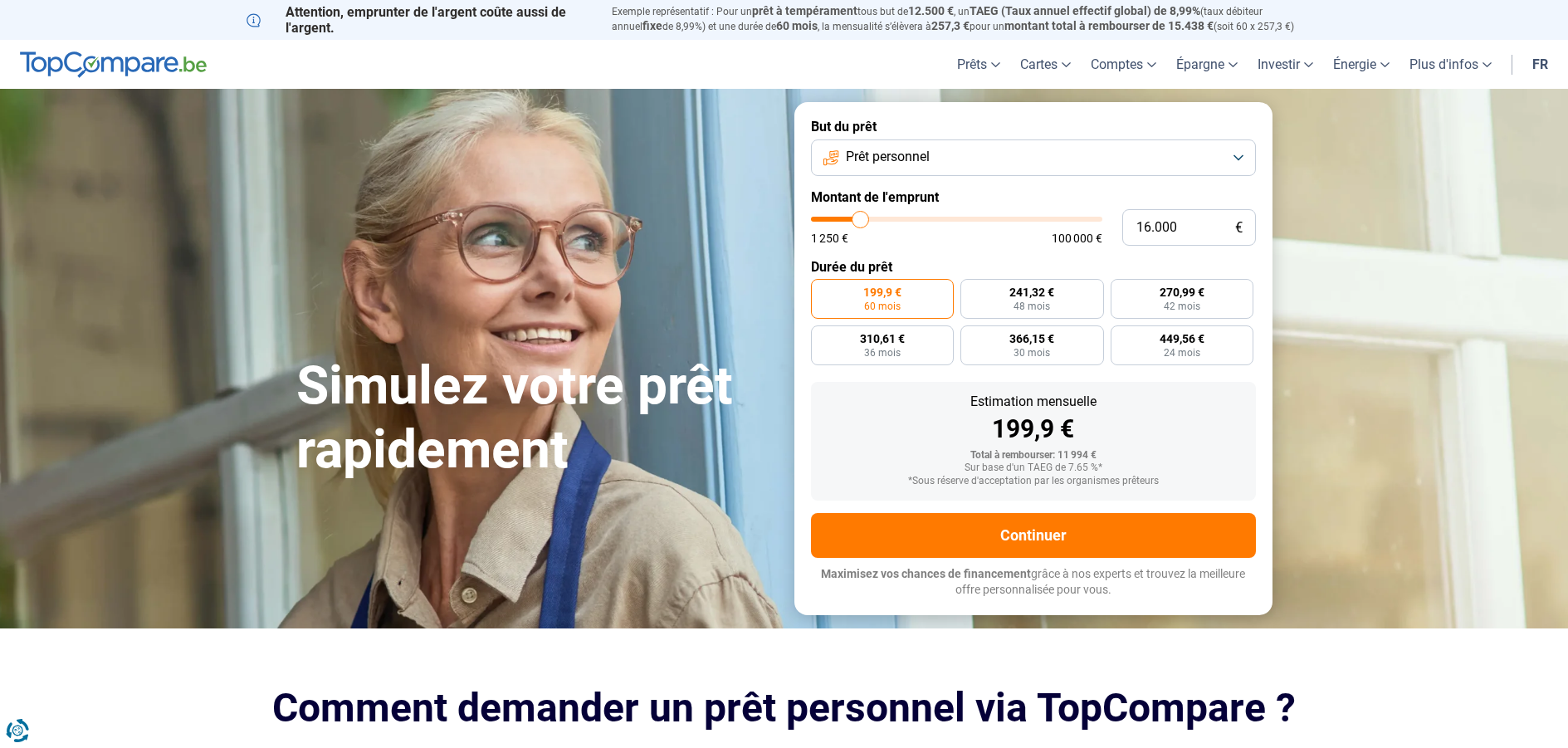
type input "15.750"
type input "15750"
type input "15.500"
type input "15500"
type input "15.000"
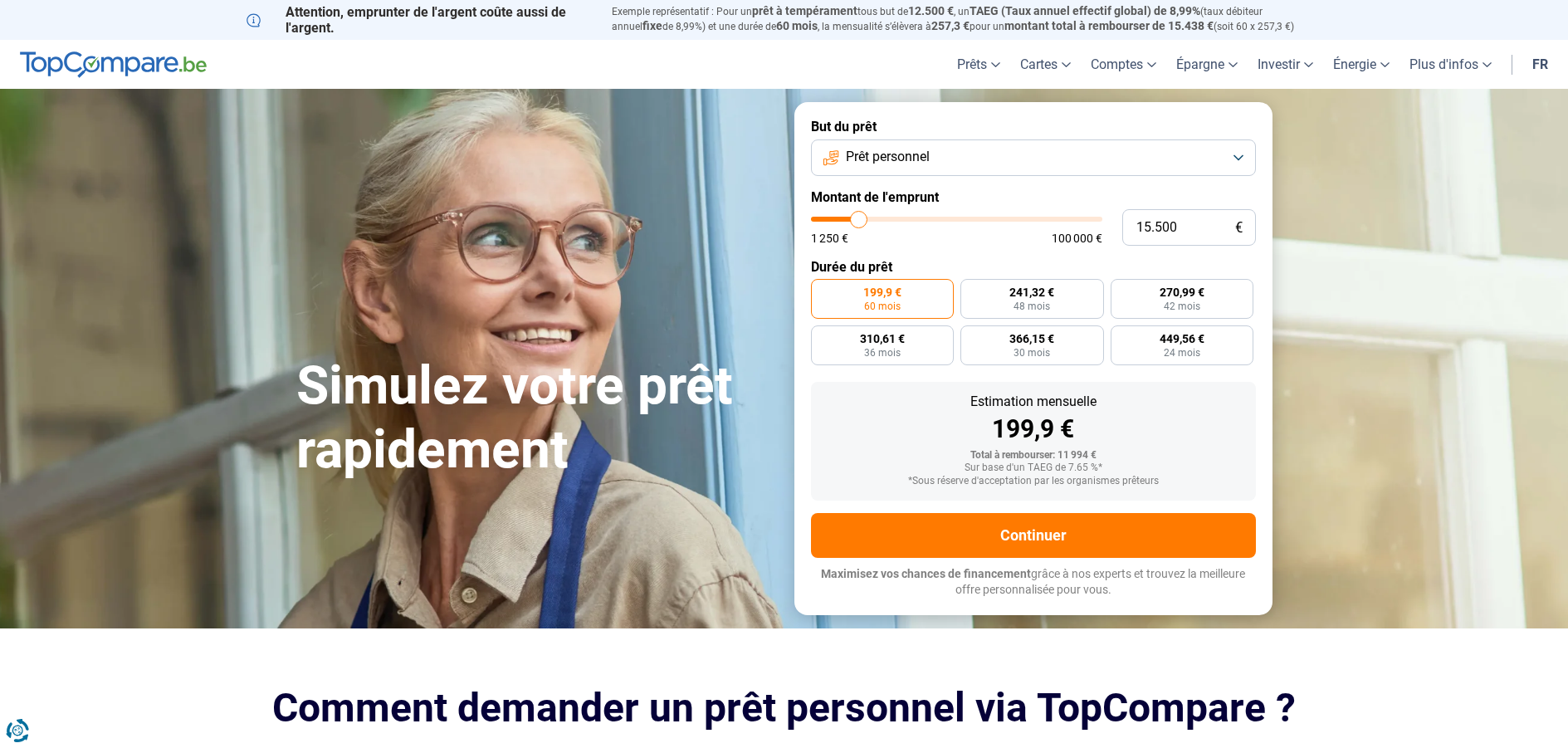
type input "15000"
type input "14.750"
type input "14750"
type input "14.500"
type input "14500"
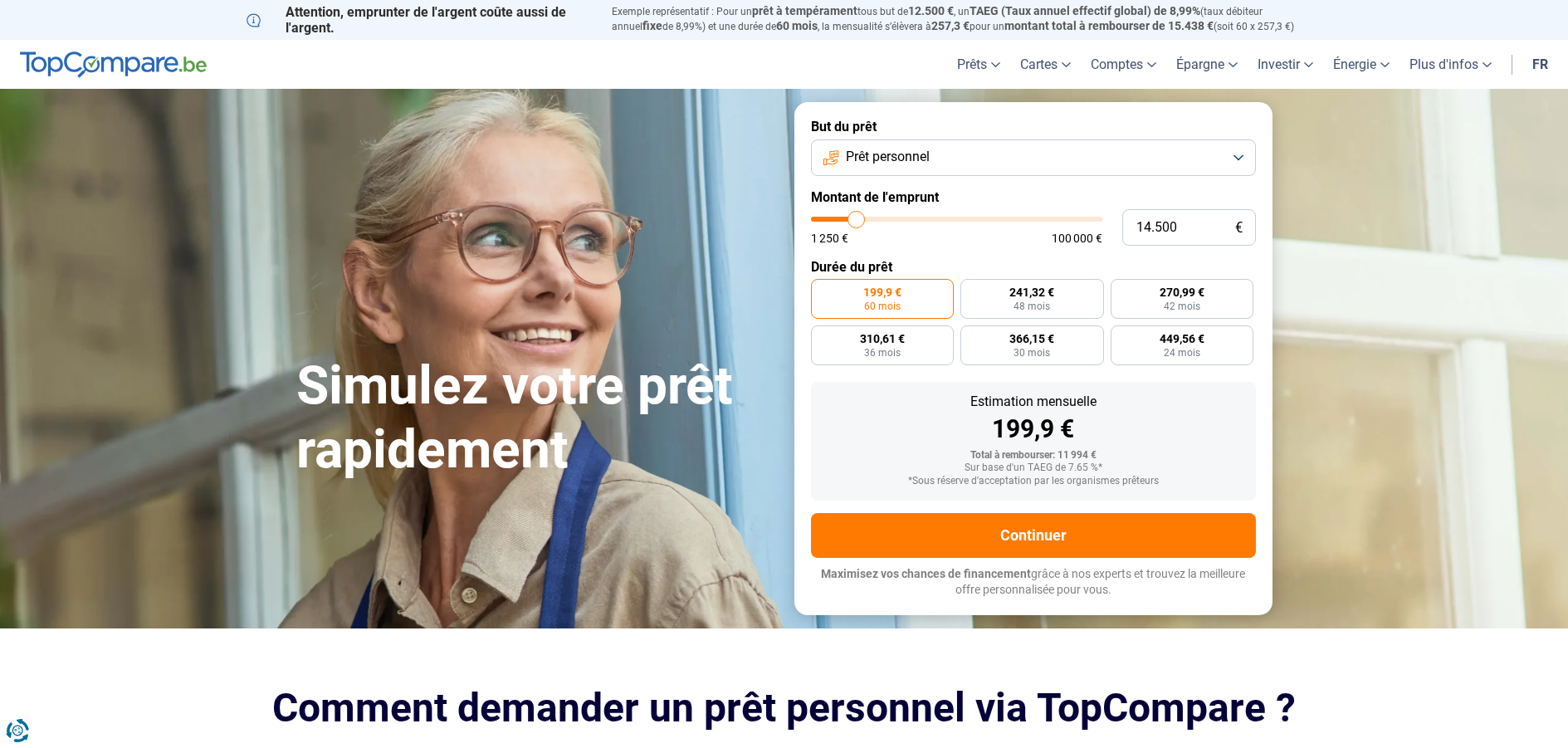
type input "14.250"
type input "14250"
type input "14.000"
type input "14000"
type input "13.500"
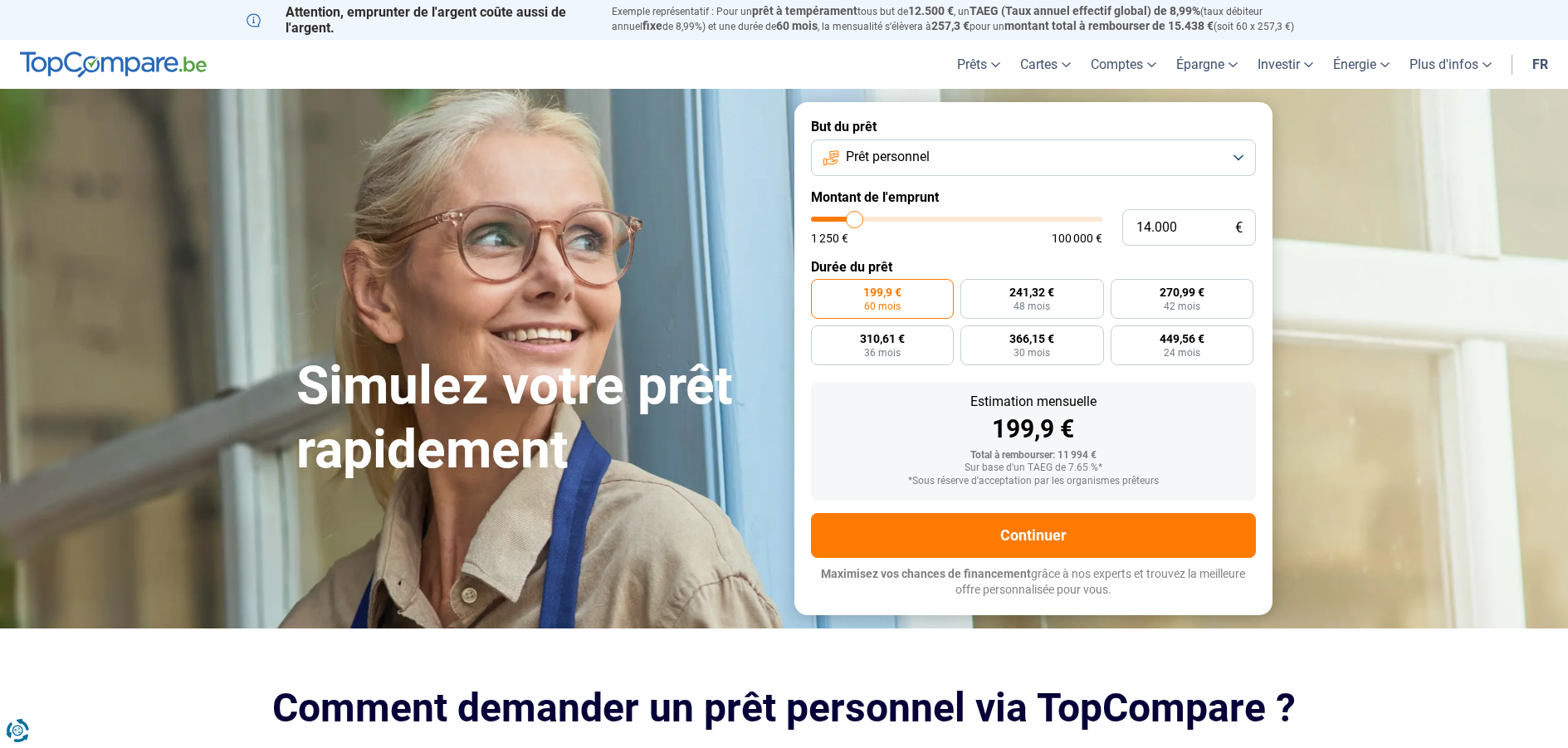
type input "13500"
type input "13.250"
type input "13250"
type input "13.000"
type input "13000"
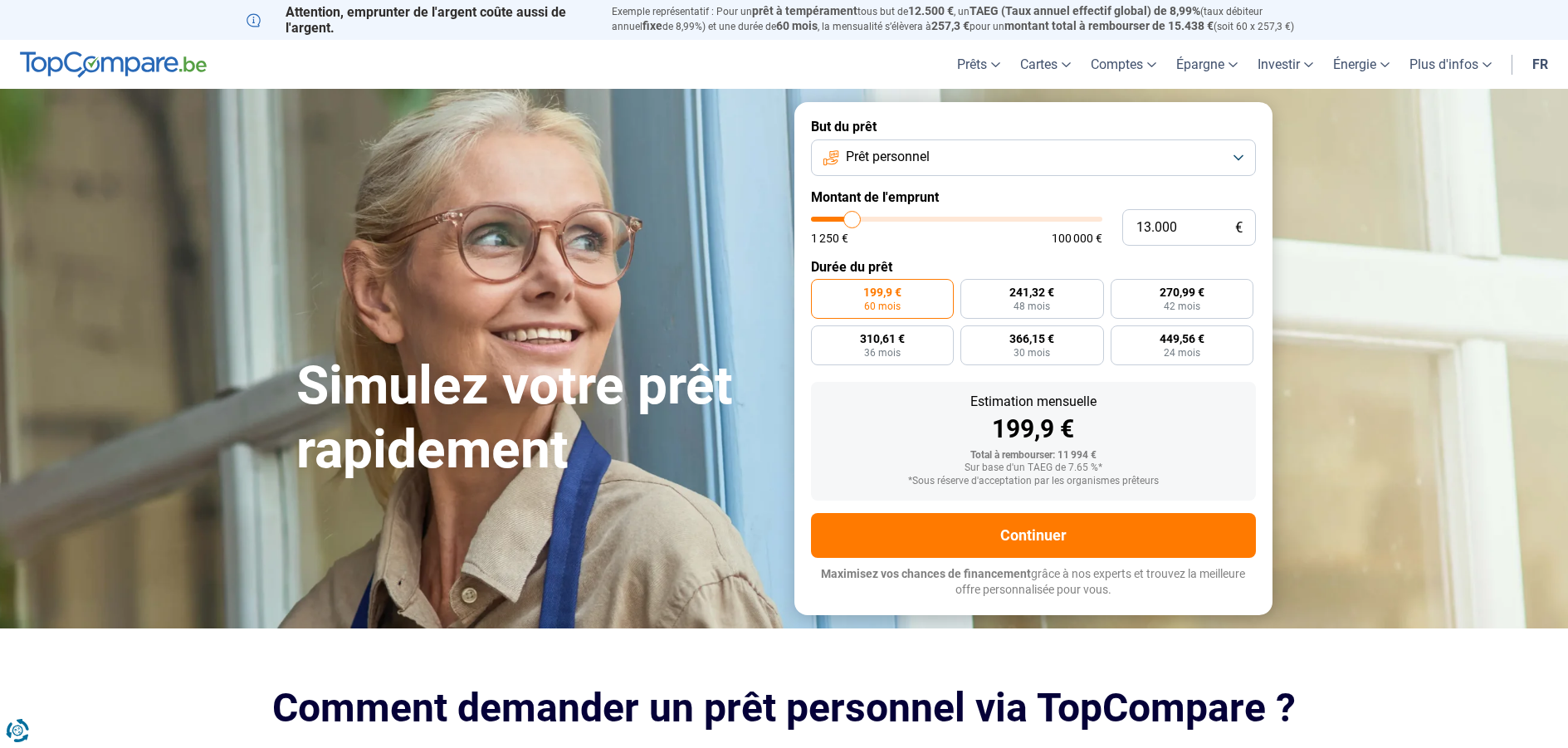
type input "12.500"
type input "12500"
type input "12.000"
type input "12000"
type input "11.750"
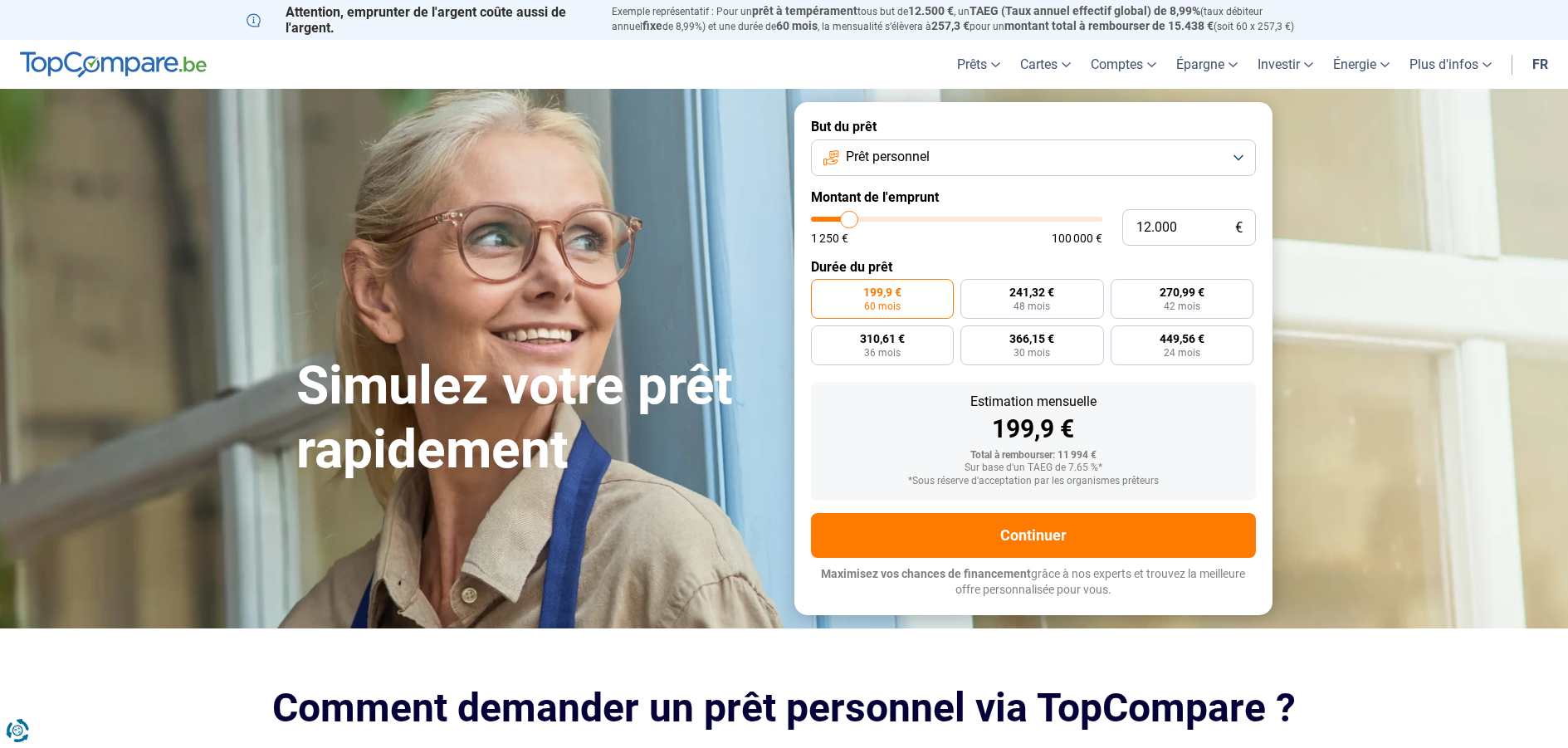
type input "11750"
type input "11.500"
type input "11500"
type input "11.000"
type input "11000"
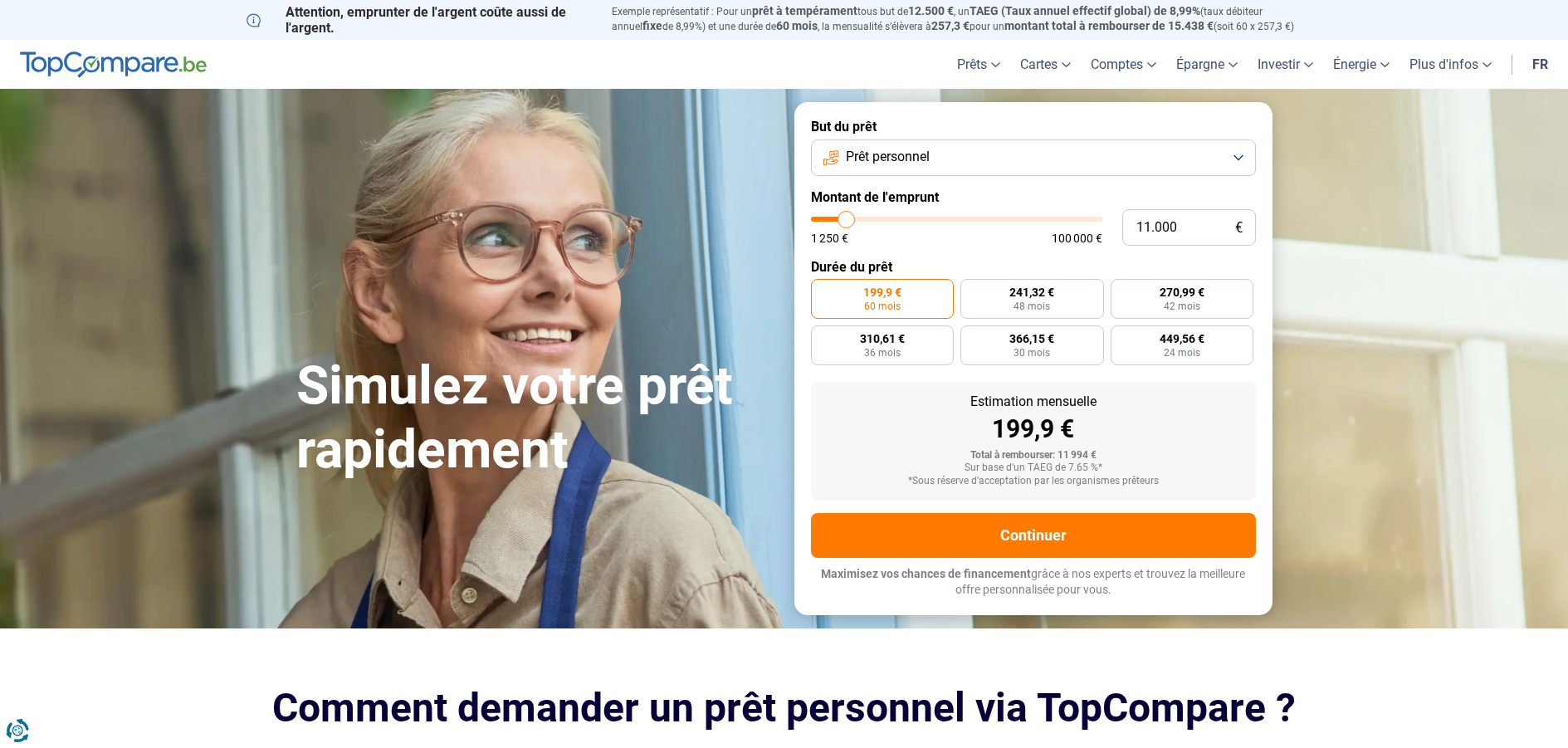
type input "10.500"
type input "10500"
type input "10.250"
type input "10250"
type input "10.000"
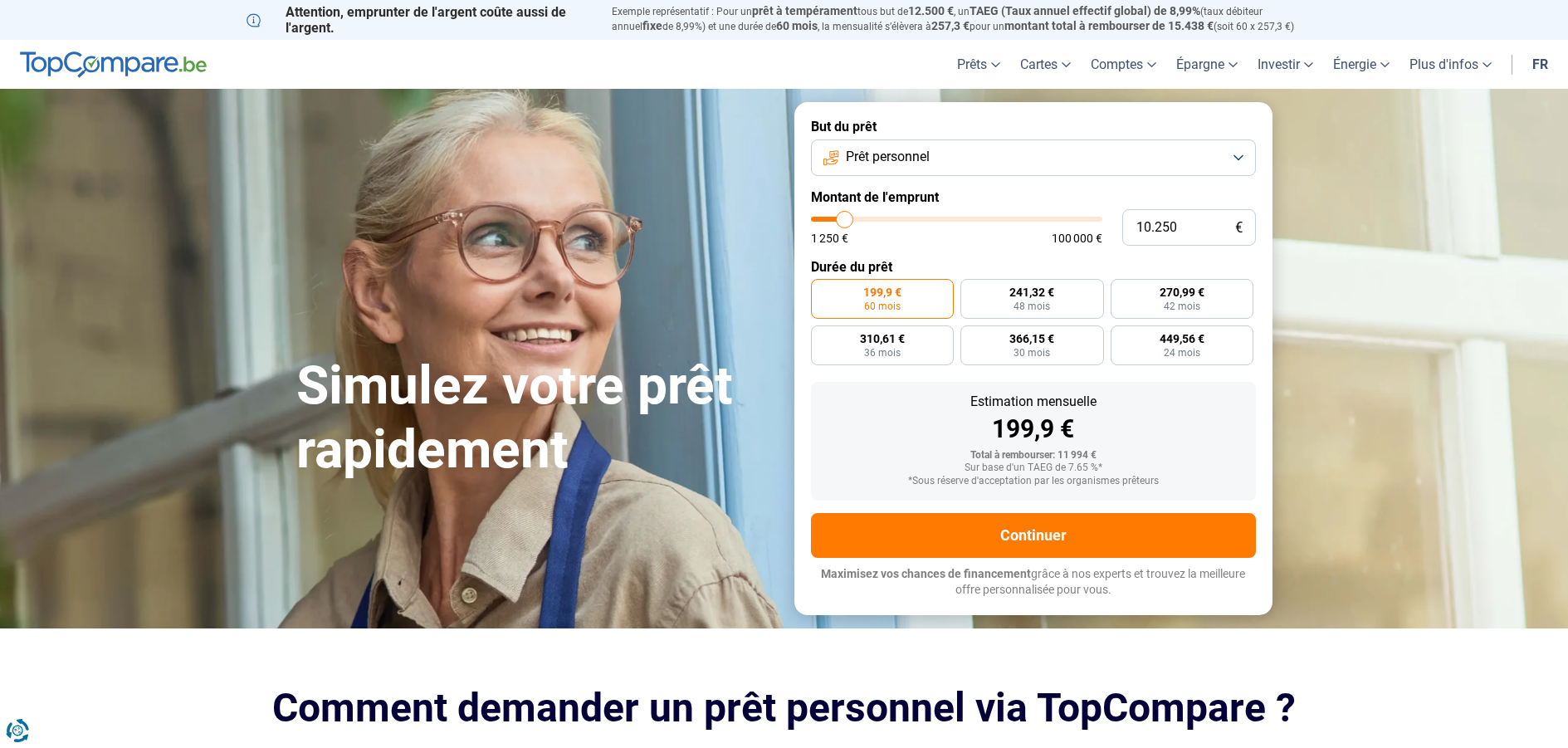
type input "10000"
type input "9.750"
type input "9750"
type input "9.500"
type input "9500"
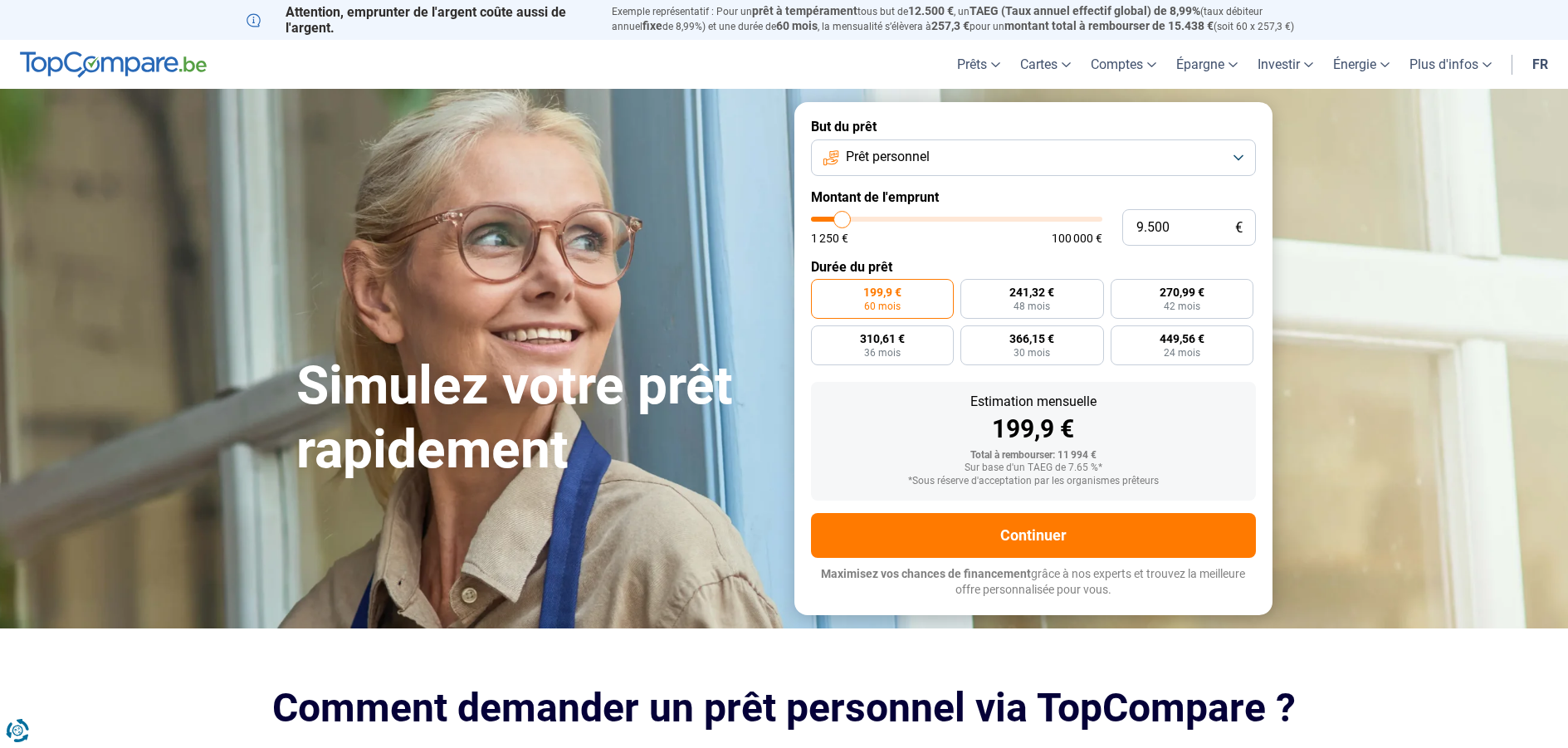
type input "10.000"
type input "10000"
type input "10.250"
type input "10250"
type input "10.500"
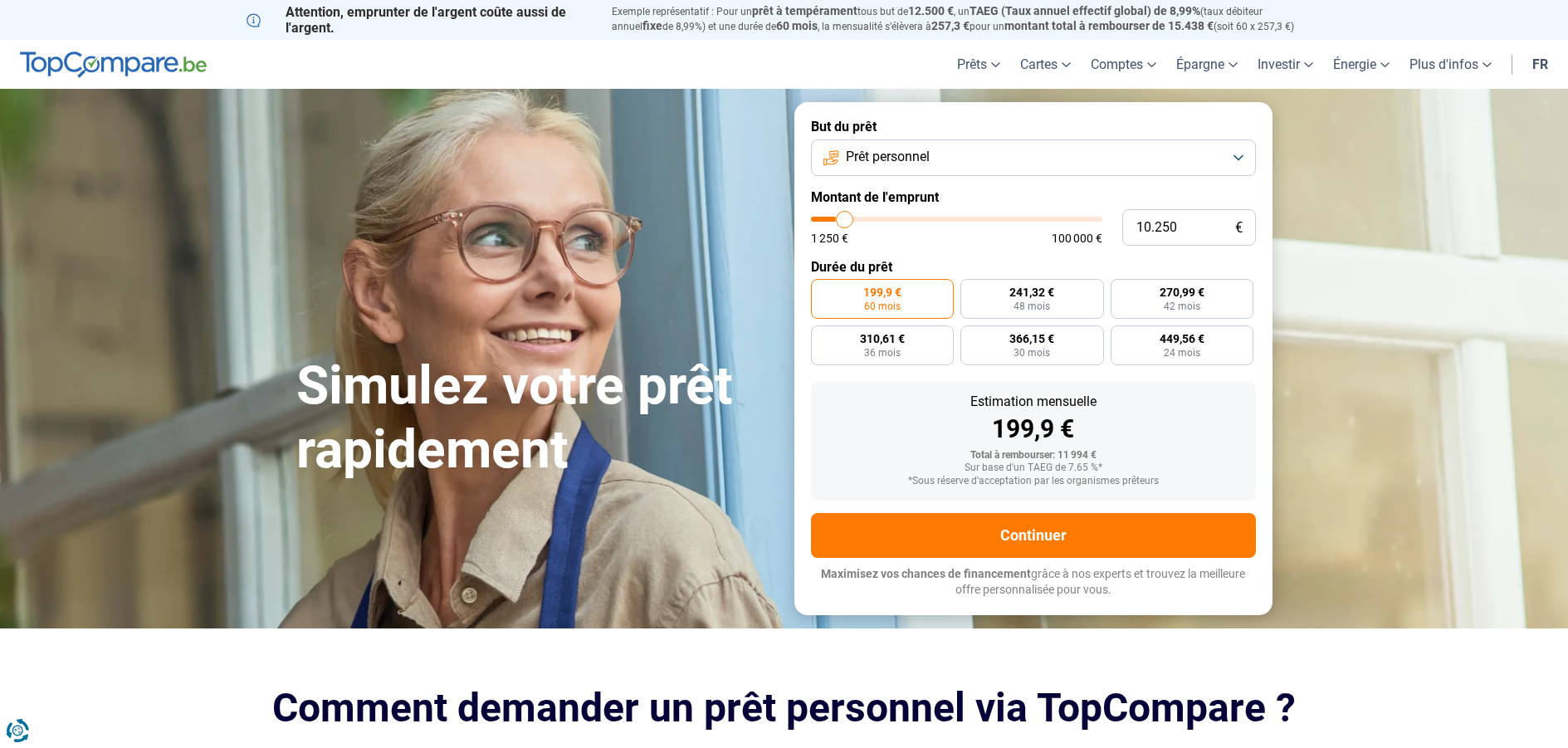
type input "10500"
type input "10.250"
type input "10250"
type input "10.000"
type input "10000"
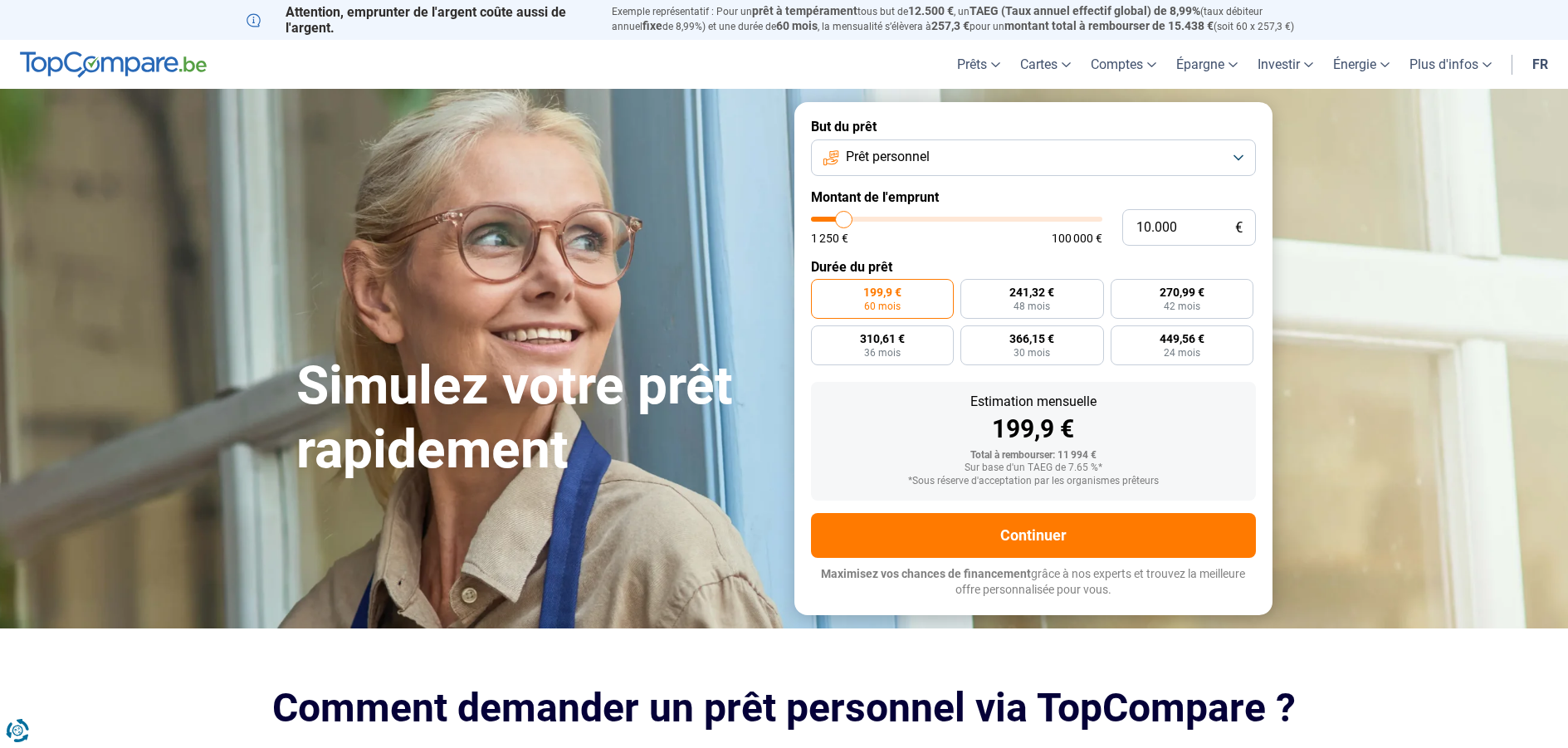
click at [844, 216] on input "range" at bounding box center [956, 219] width 291 height 5
radio input "true"
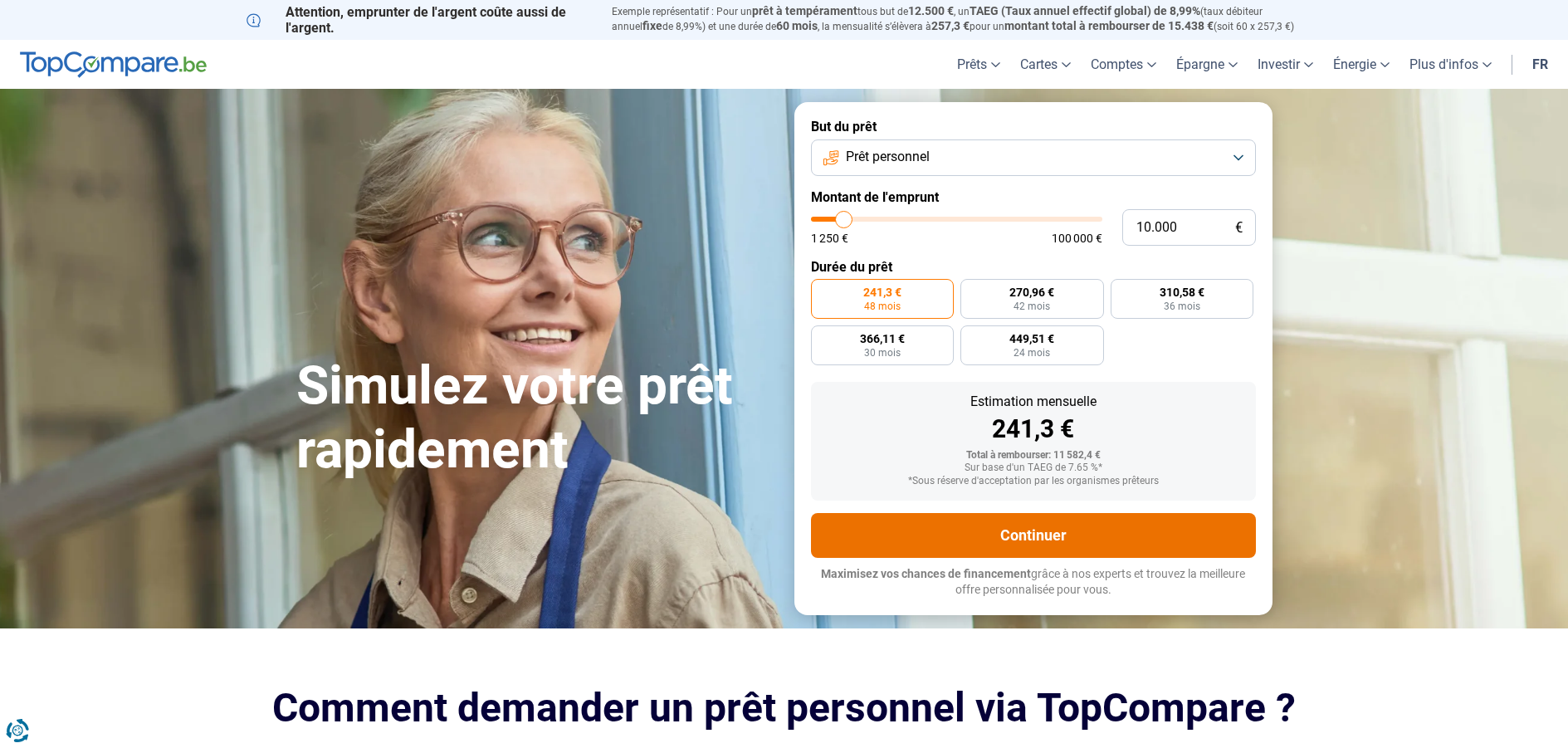
click at [1043, 536] on button "Continuer" at bounding box center [1033, 535] width 445 height 45
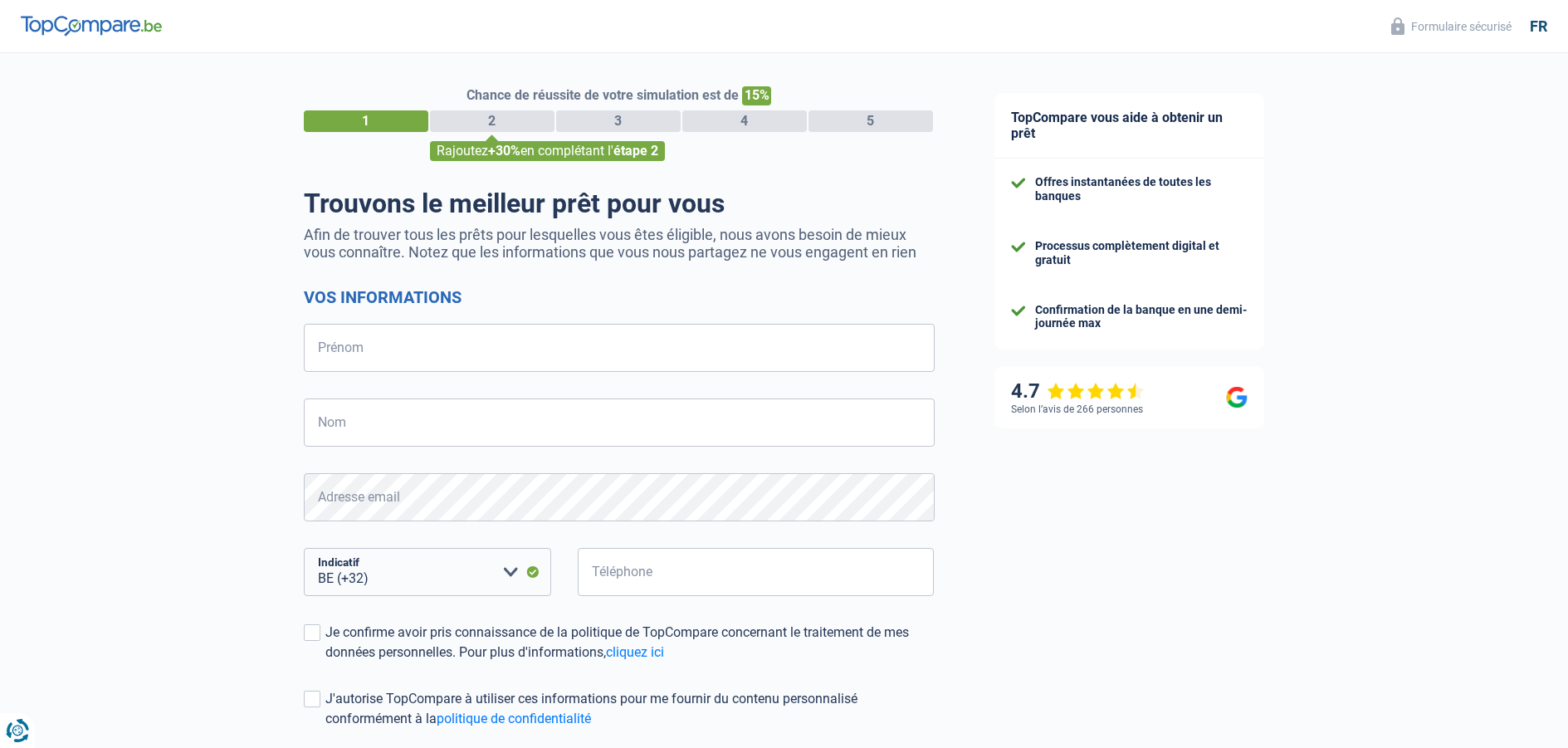
select select "32"
